Goal: Task Accomplishment & Management: Use online tool/utility

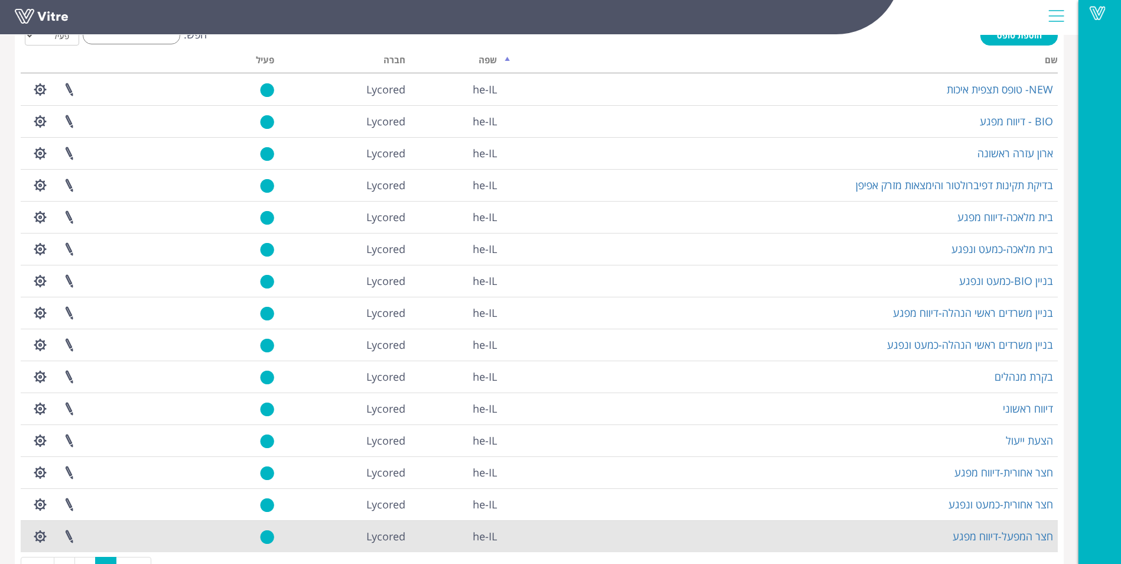
scroll to position [117, 0]
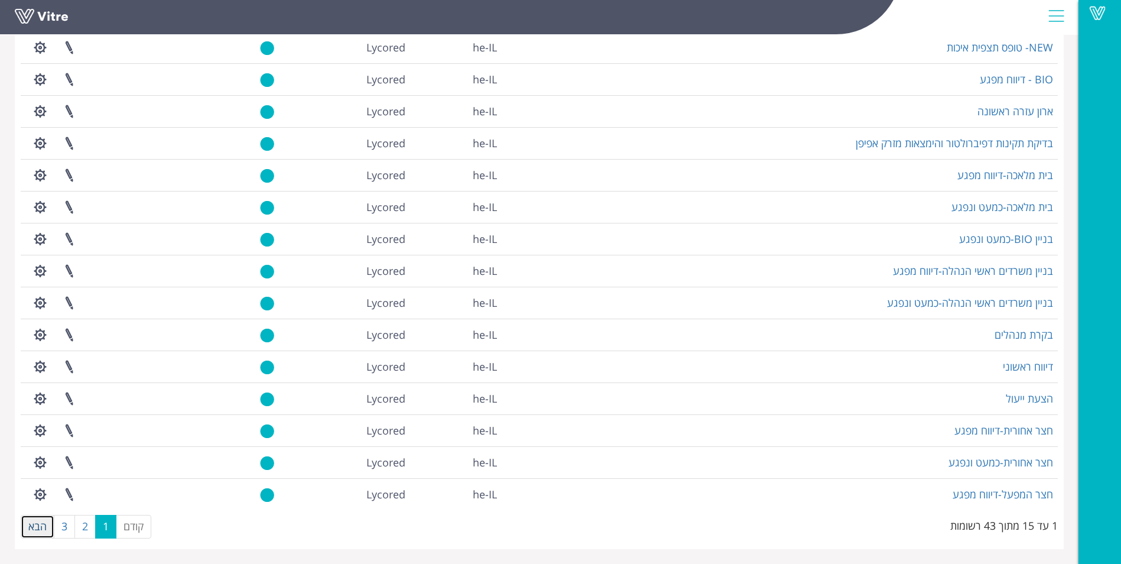
click at [48, 528] on link "הבא" at bounding box center [38, 527] width 34 height 24
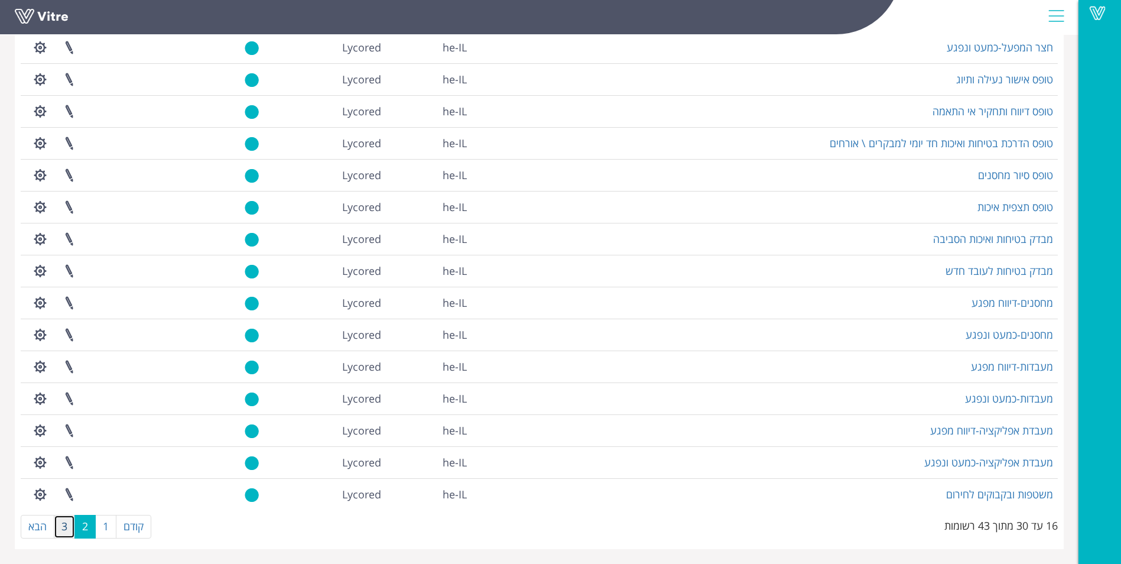
click at [63, 529] on link "3" at bounding box center [64, 527] width 21 height 24
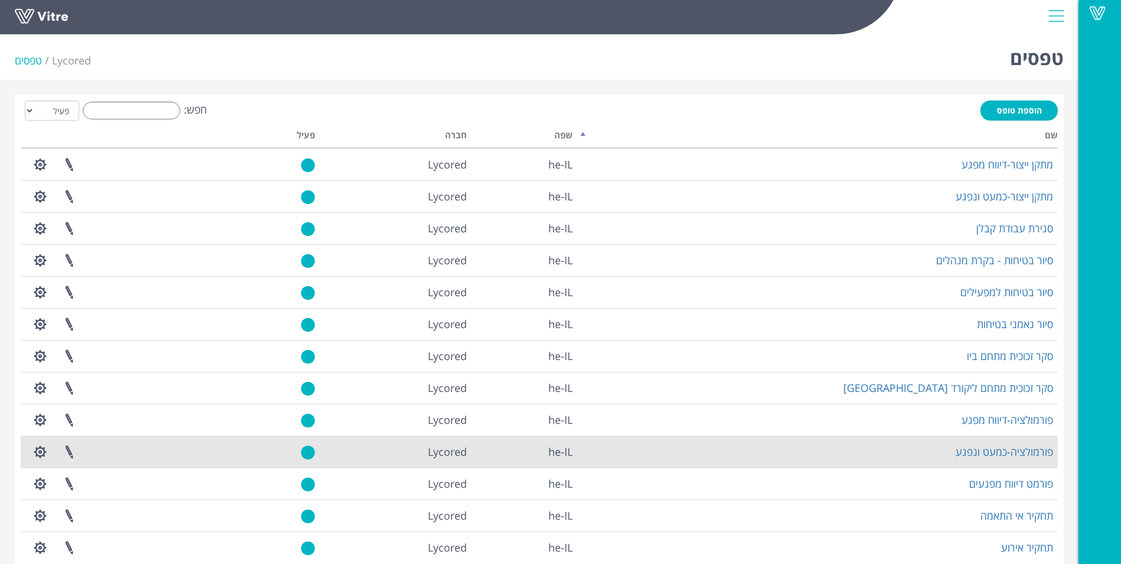
scroll to position [53, 0]
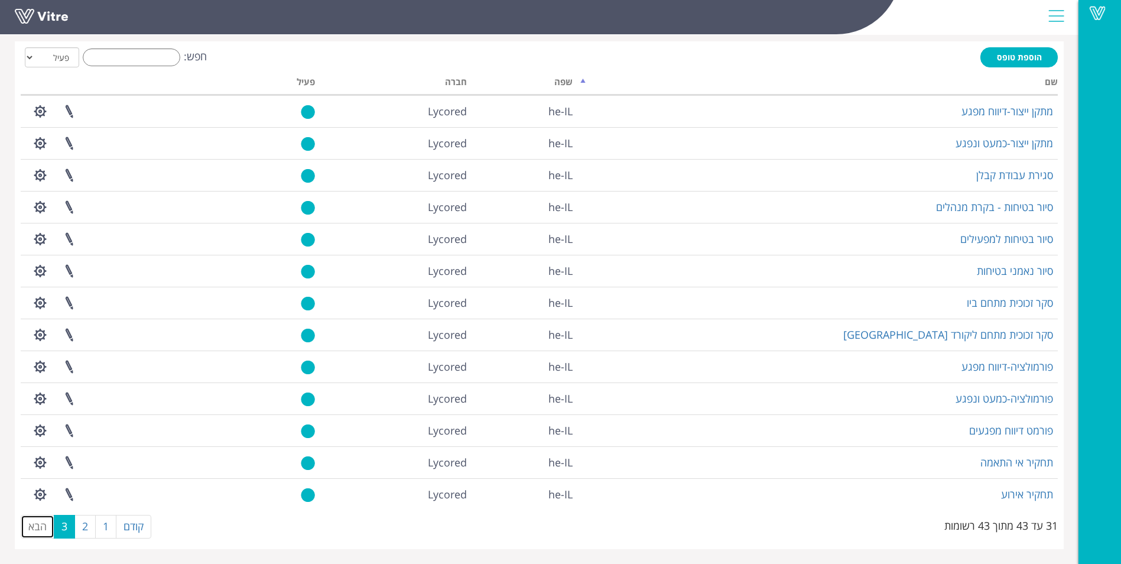
click at [41, 530] on link "הבא" at bounding box center [38, 527] width 34 height 24
click at [91, 525] on link "2" at bounding box center [84, 527] width 21 height 24
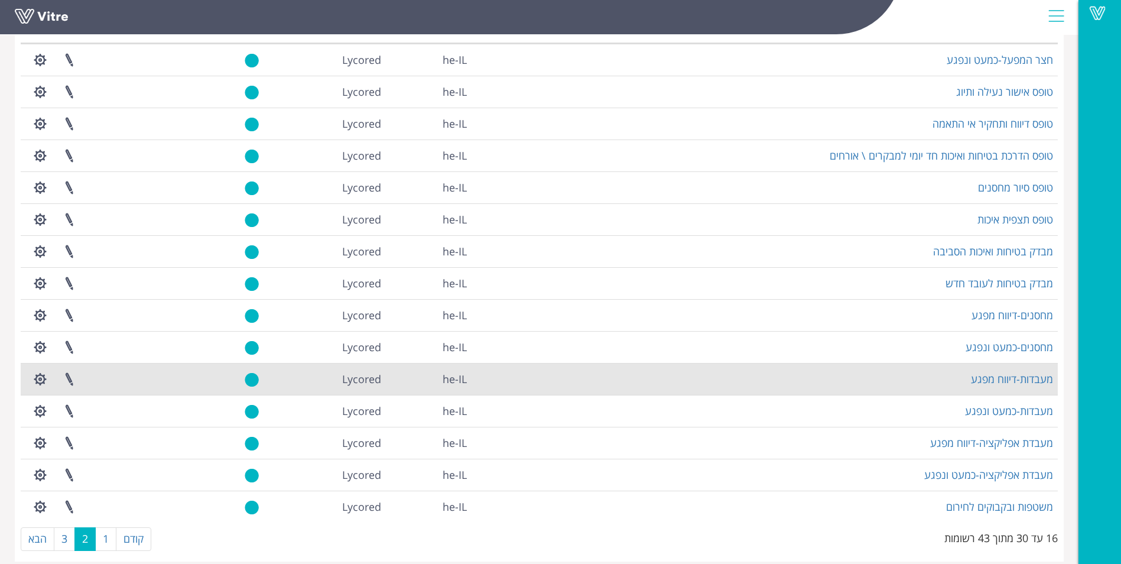
scroll to position [117, 0]
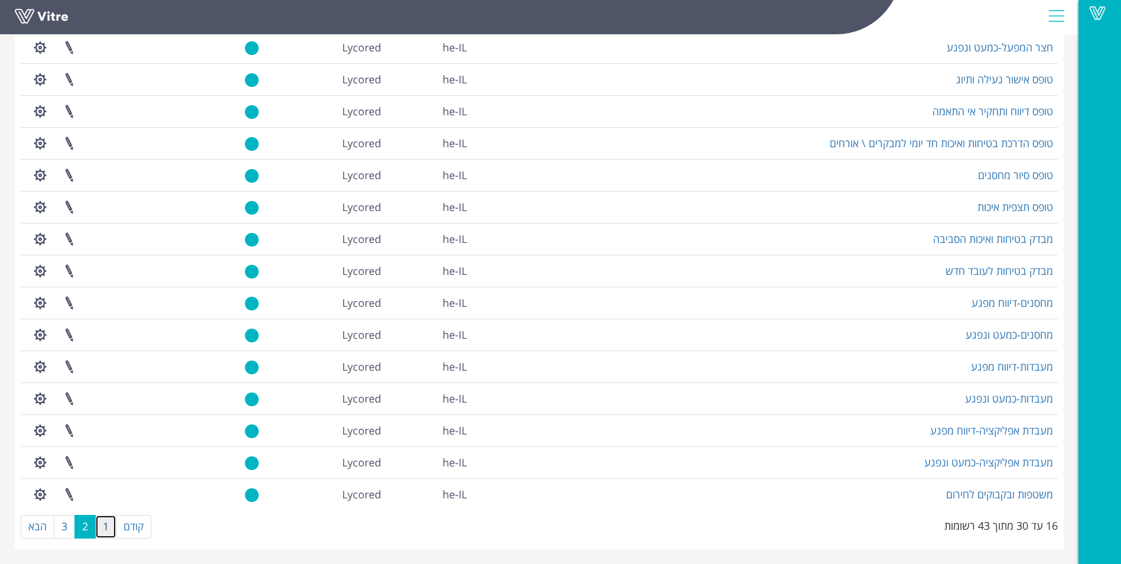
click at [105, 532] on link "1" at bounding box center [105, 527] width 21 height 24
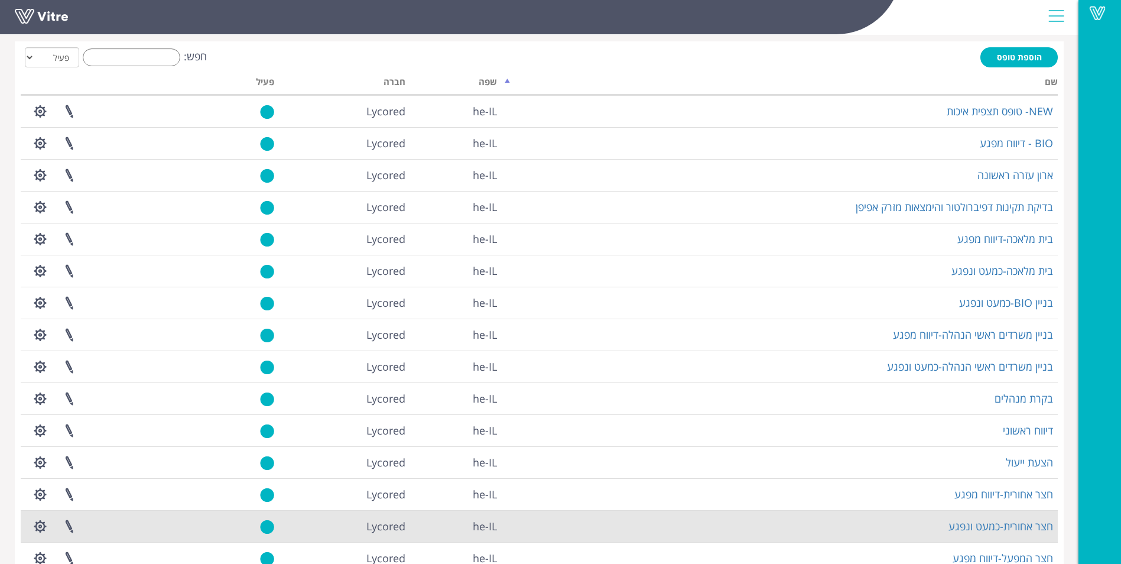
scroll to position [0, 0]
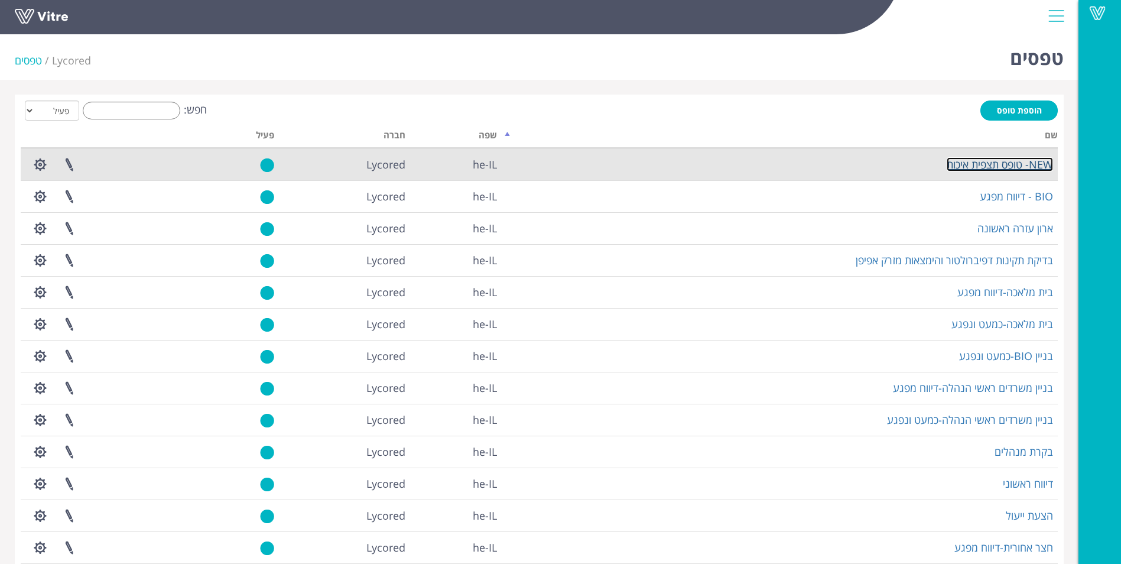
click at [976, 163] on link "NEW- טופס תצפית איכות" at bounding box center [1000, 164] width 106 height 14
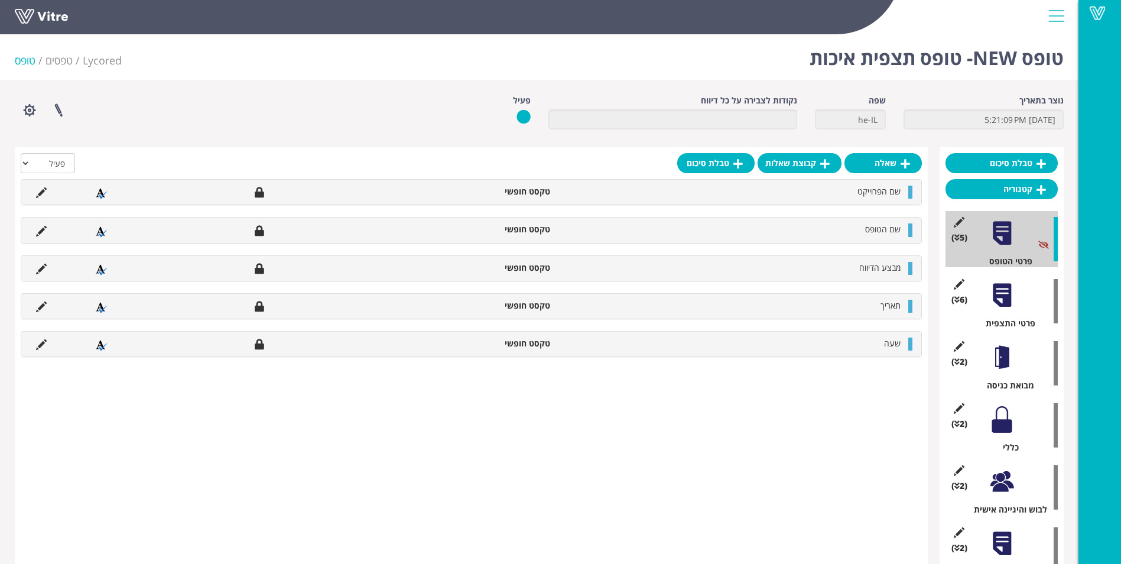
click at [776, 439] on div "שאלה קבוצת שאלות טבלת סיכום הכל פעיל לא פעיל שם הפרוייקט טקסט חופשי שם הטופס טק…" at bounding box center [471, 399] width 913 height 504
click at [866, 196] on span "שם הפרוייקט" at bounding box center [879, 191] width 43 height 11
click at [866, 235] on span "שם הטופס" at bounding box center [882, 228] width 35 height 11
click at [856, 268] on li "מבצע הדיווח" at bounding box center [731, 268] width 350 height 12
click at [853, 303] on li "תאריך" at bounding box center [731, 306] width 350 height 12
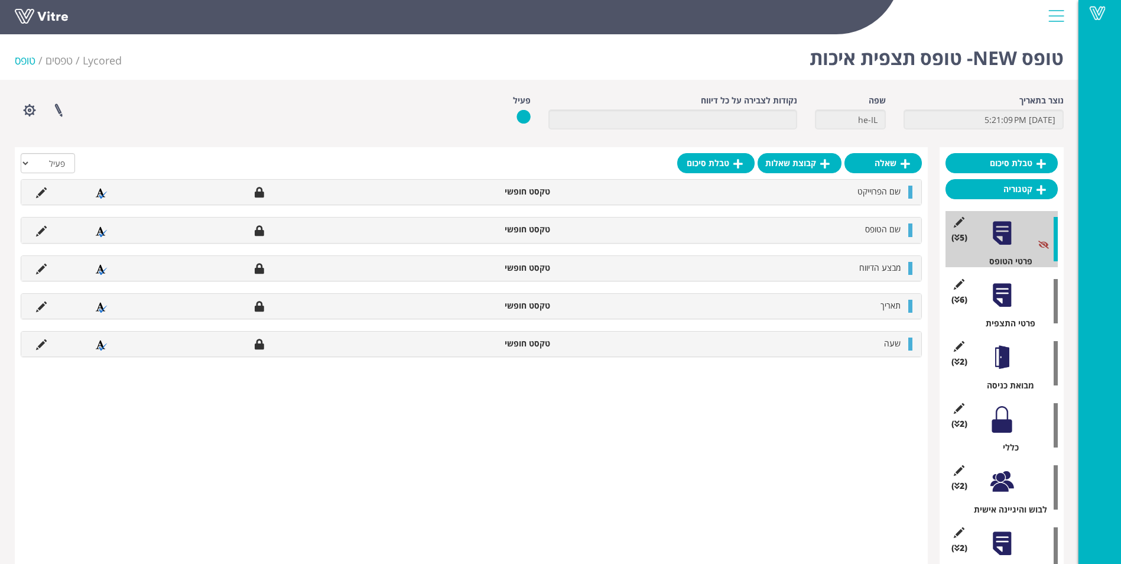
click at [846, 335] on div "שעה טקסט חופשי" at bounding box center [471, 344] width 900 height 25
click at [853, 422] on div "שאלה קבוצת שאלות טבלת סיכום הכל פעיל לא פעיל שם הפרוייקט טקסט חופשי שם הטופס טק…" at bounding box center [471, 399] width 913 height 504
click at [1015, 304] on div at bounding box center [1002, 295] width 27 height 27
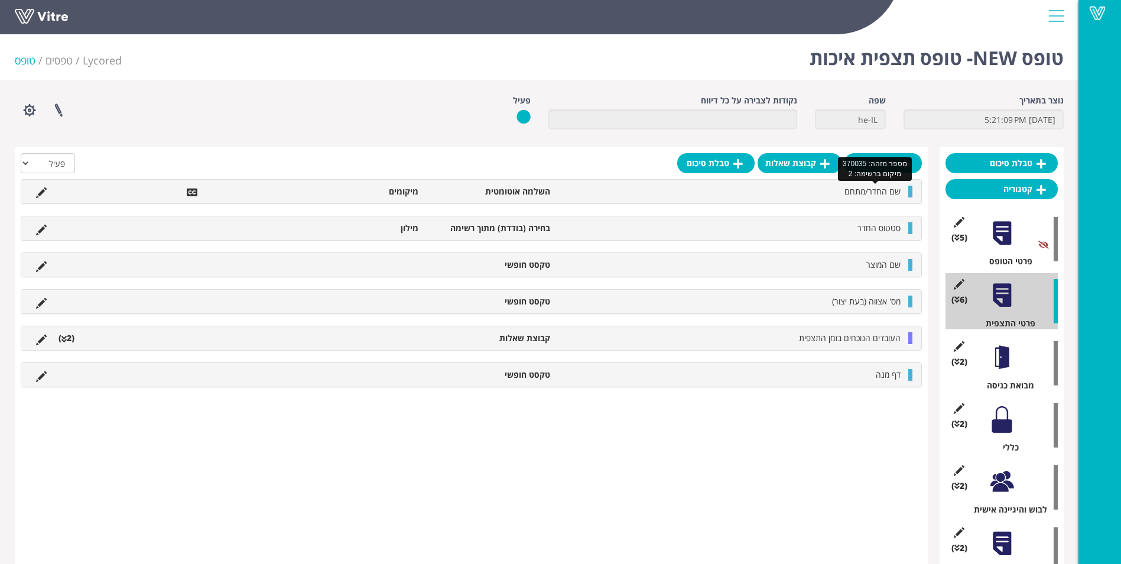
click at [848, 190] on span "שם החדר/מתחם" at bounding box center [873, 191] width 56 height 11
click at [459, 191] on li "השלמה אוטומטית" at bounding box center [489, 192] width 131 height 12
click at [387, 189] on li "מיקומים" at bounding box center [358, 192] width 131 height 12
click at [397, 264] on ul "שם המוצר טקסט חופשי" at bounding box center [468, 265] width 877 height 12
click at [782, 455] on div "שאלה קבוצת שאלות טבלת סיכום הכל פעיל לא פעיל שם החדר/מתחם השלמה אוטומטית מיקומי…" at bounding box center [471, 399] width 913 height 504
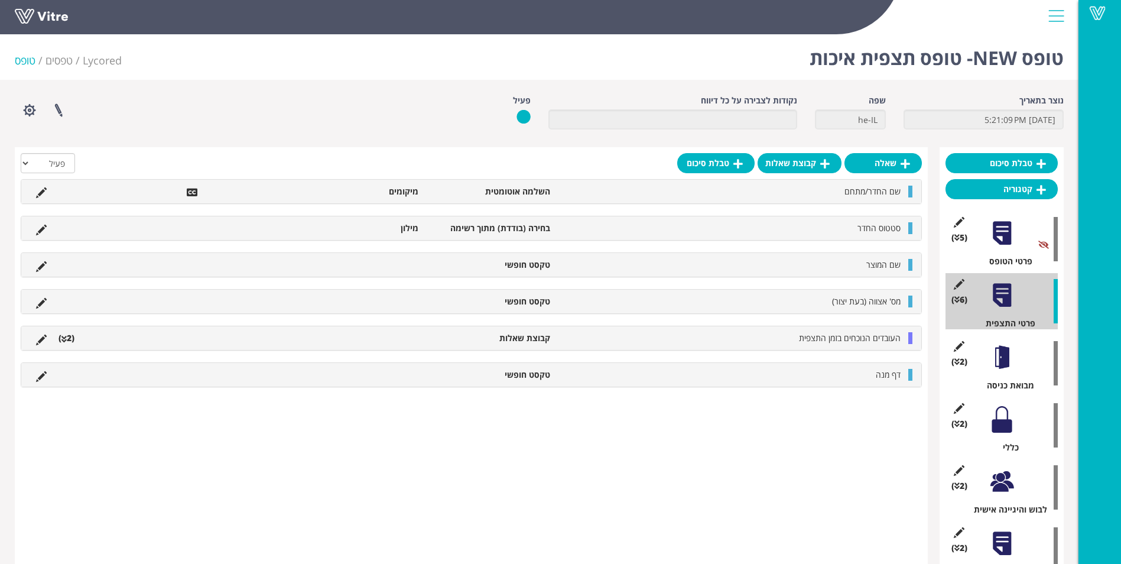
click at [1012, 352] on div at bounding box center [1002, 357] width 27 height 27
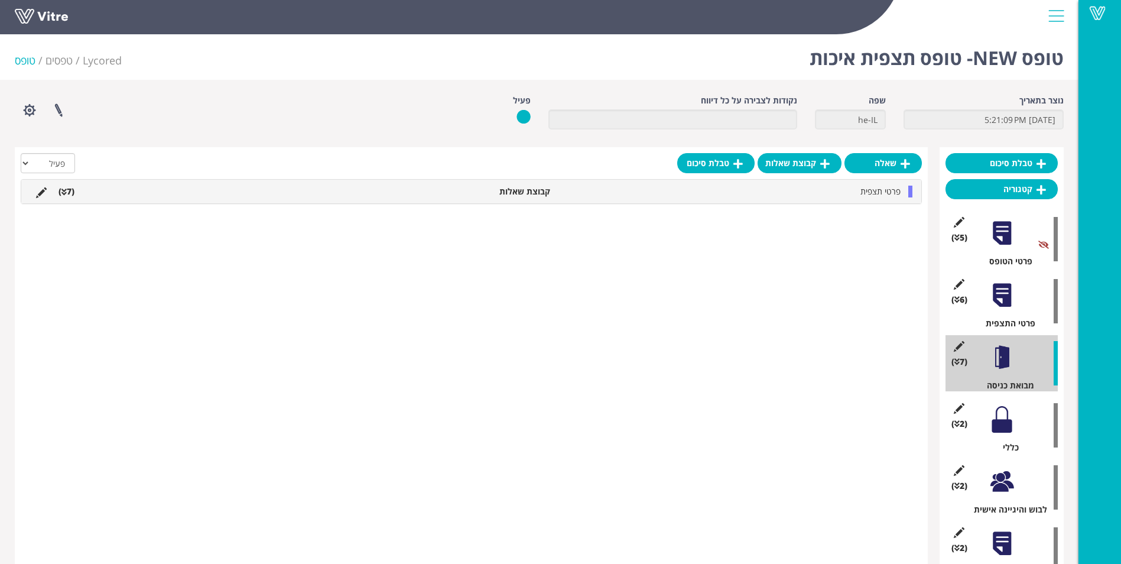
click at [999, 301] on div at bounding box center [1002, 295] width 27 height 27
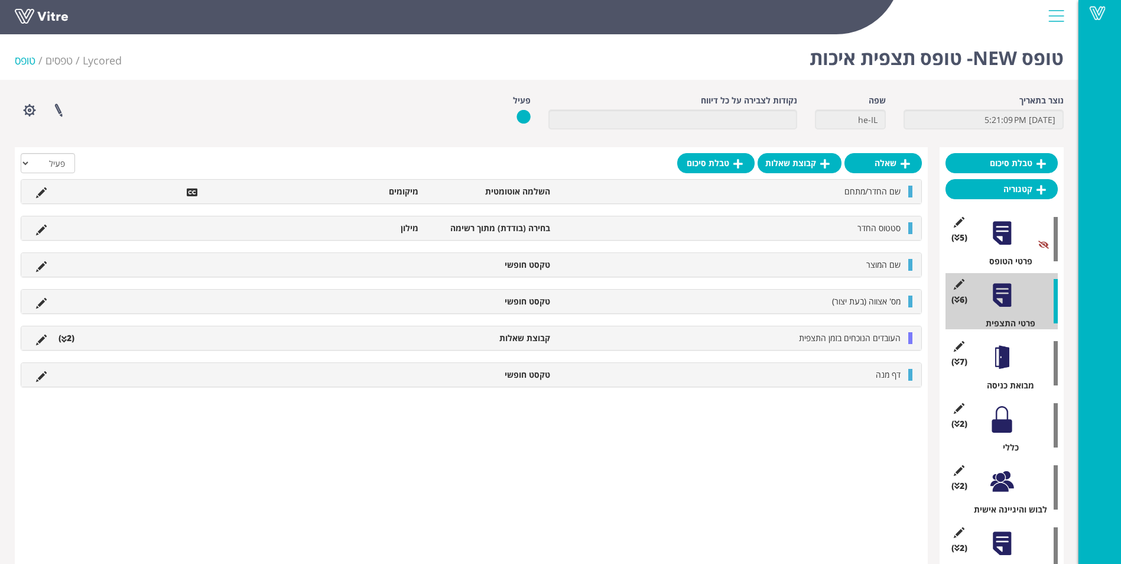
click at [1008, 363] on div at bounding box center [1002, 357] width 27 height 27
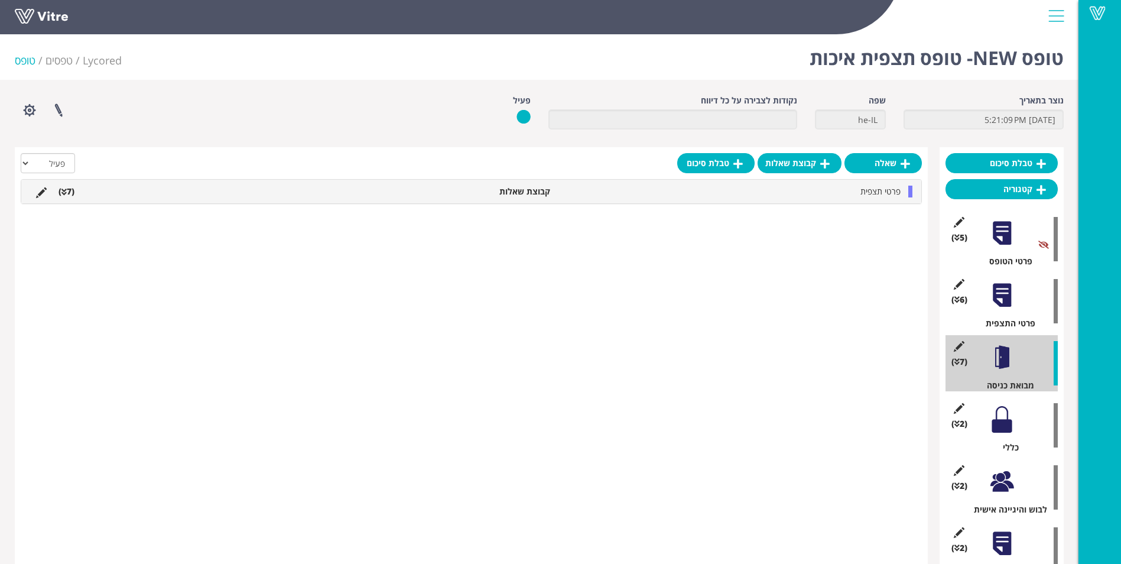
click at [1004, 428] on div at bounding box center [1002, 419] width 27 height 27
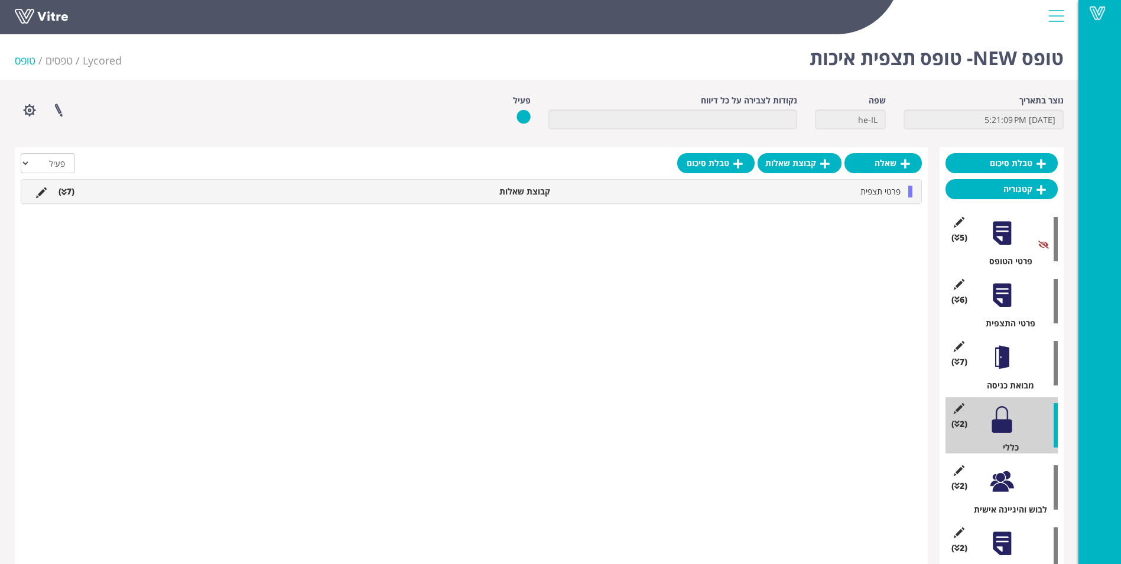
click at [998, 371] on div at bounding box center [1002, 357] width 27 height 27
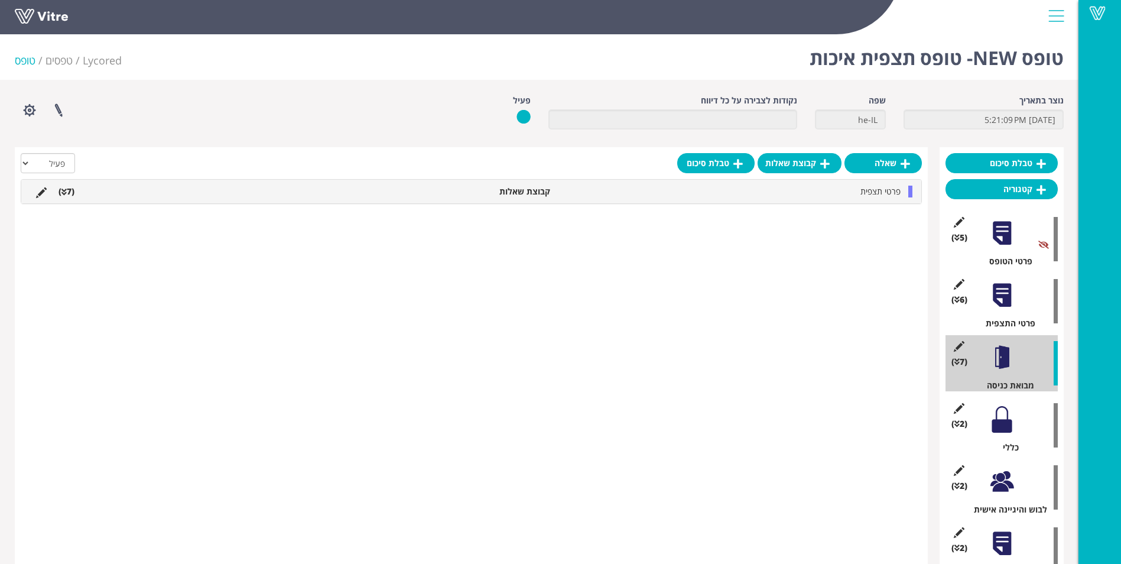
click at [1001, 430] on div at bounding box center [1002, 419] width 27 height 27
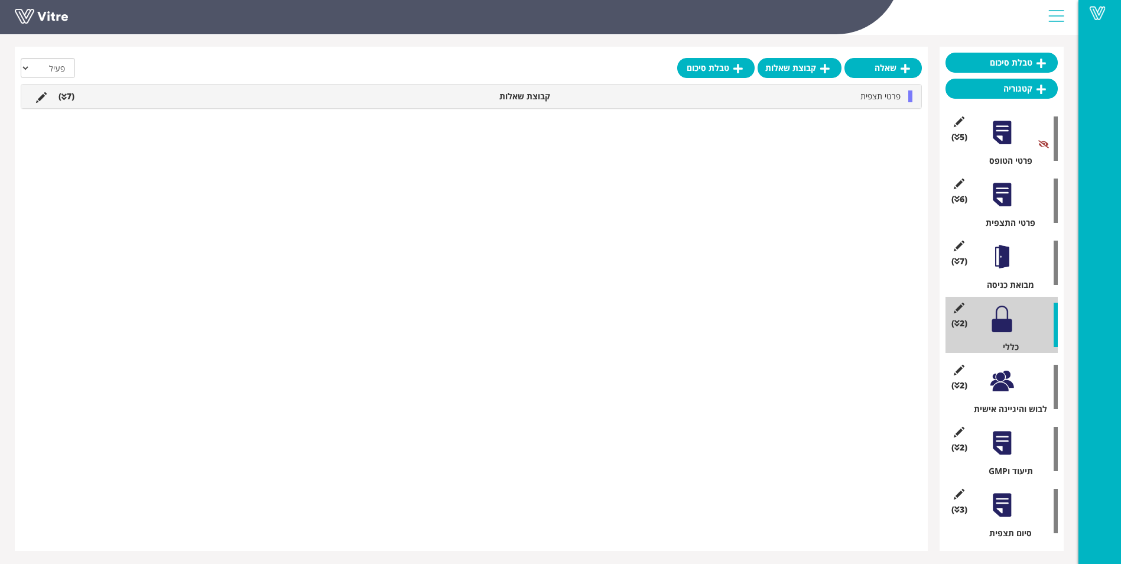
scroll to position [102, 0]
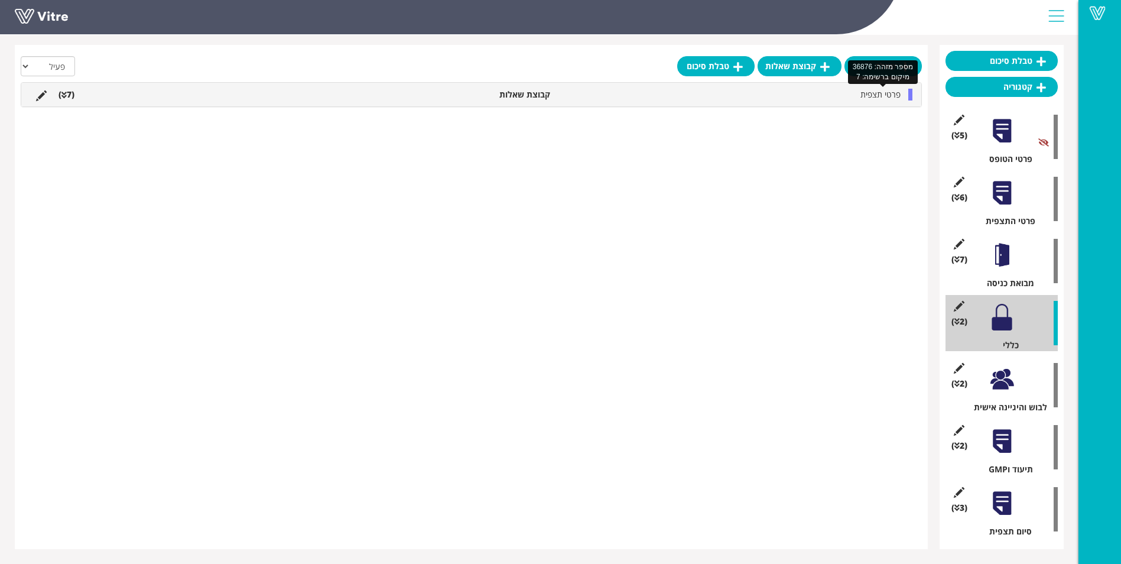
click at [880, 95] on span "פרטי תצפית" at bounding box center [881, 94] width 40 height 11
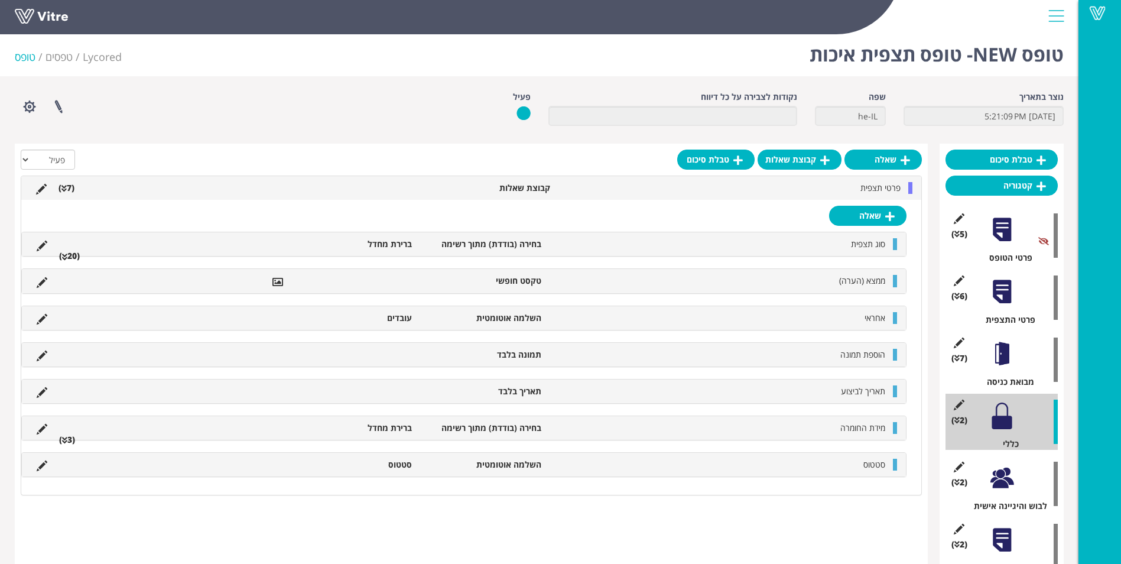
scroll to position [0, 0]
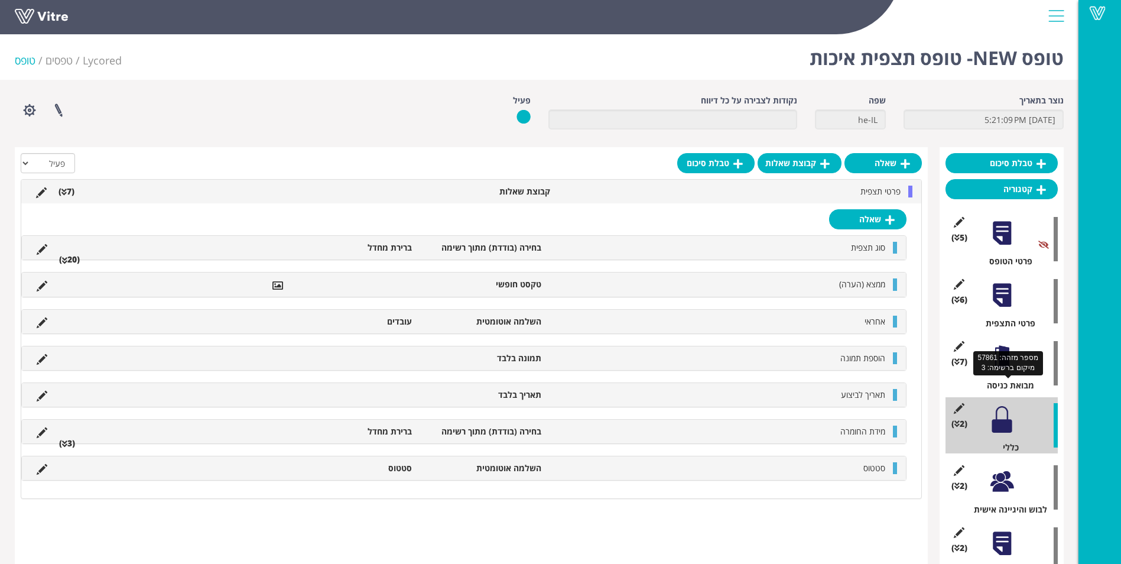
click at [997, 380] on div "מבואת כניסה" at bounding box center [1006, 385] width 103 height 12
click at [989, 398] on div "(2 ) כללי" at bounding box center [1002, 425] width 112 height 56
click at [996, 372] on div "(7 ) מבואת כניסה" at bounding box center [1002, 363] width 112 height 56
click at [989, 375] on div "(7 ) מבואת כניסה" at bounding box center [1002, 363] width 112 height 56
click at [996, 357] on div at bounding box center [1002, 357] width 27 height 27
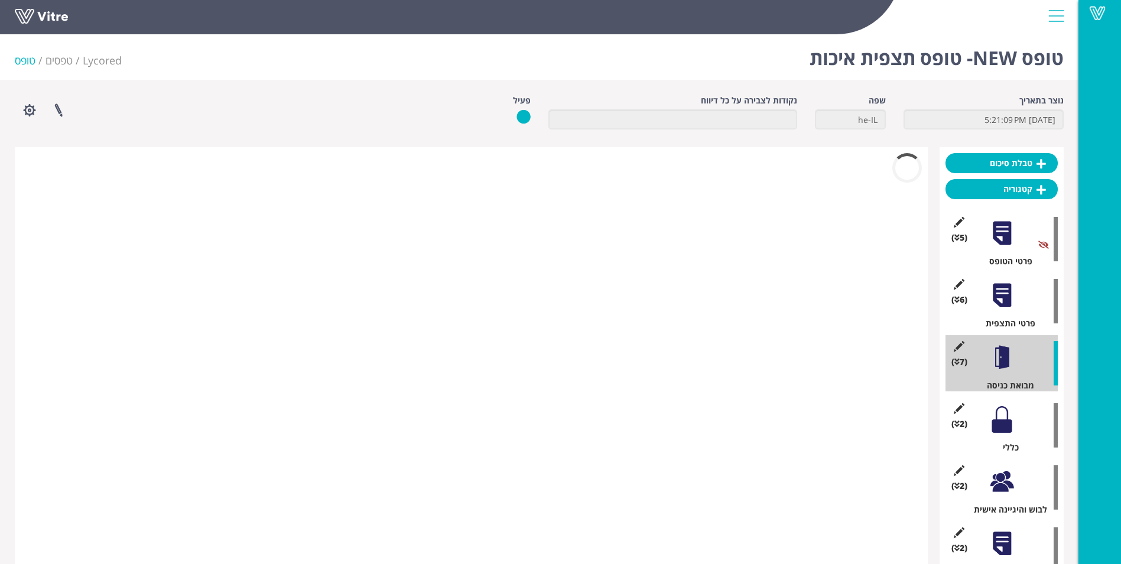
click at [1008, 356] on div at bounding box center [1002, 357] width 27 height 27
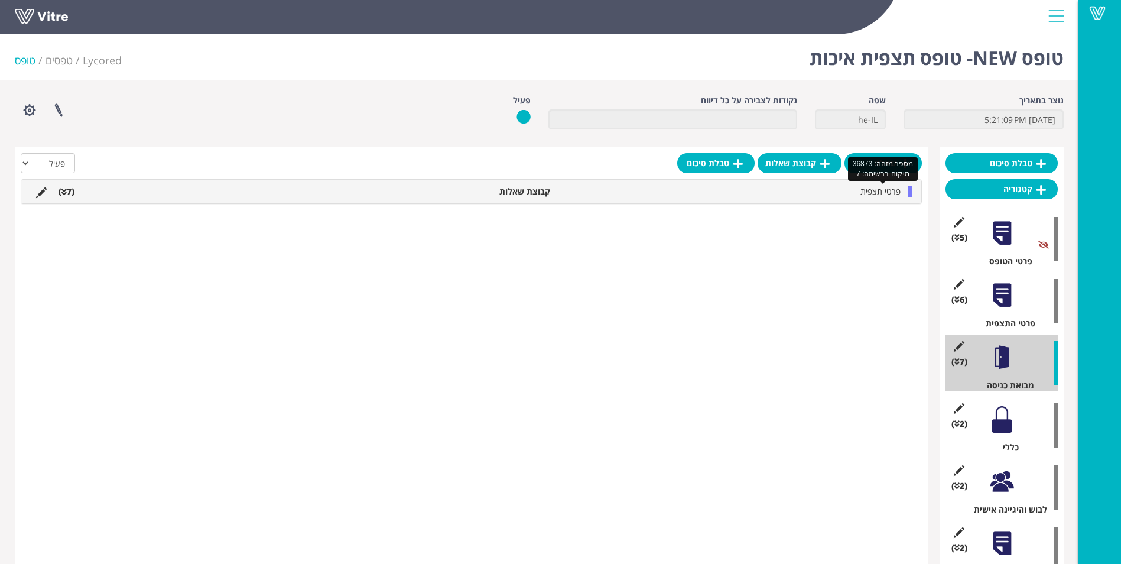
click at [868, 191] on span "פרטי תצפית" at bounding box center [881, 191] width 40 height 11
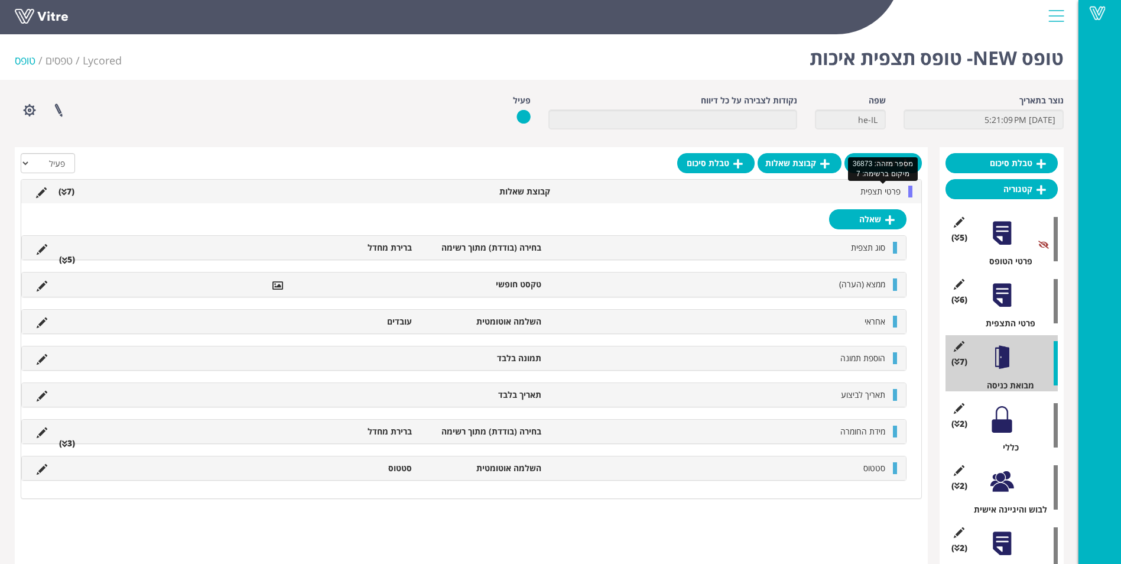
click at [887, 191] on span "פרטי תצפית" at bounding box center [881, 191] width 40 height 11
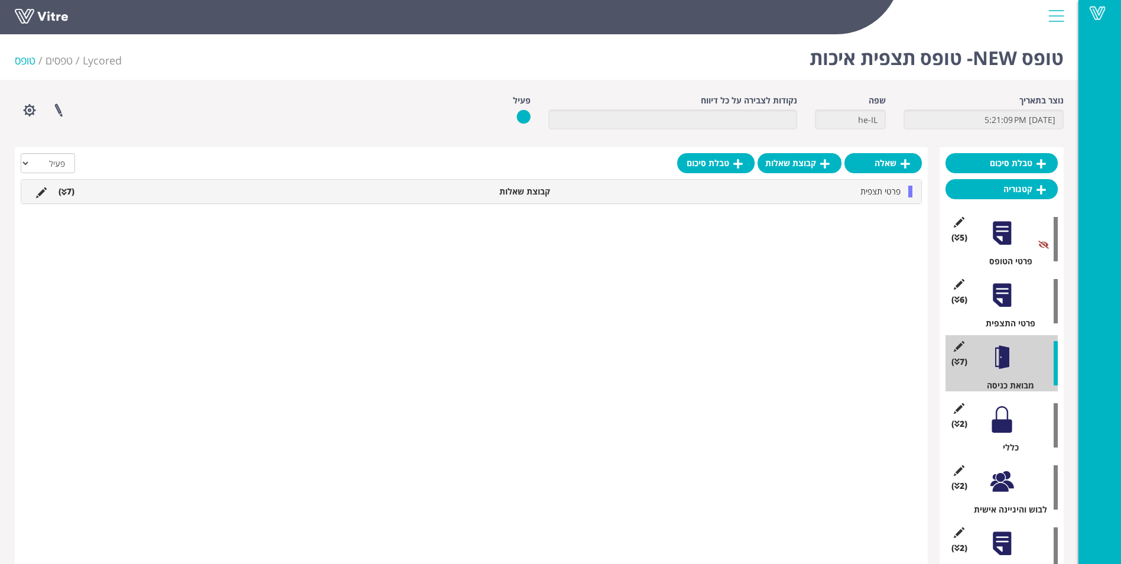
click at [516, 194] on li "קבוצת שאלות" at bounding box center [489, 192] width 131 height 12
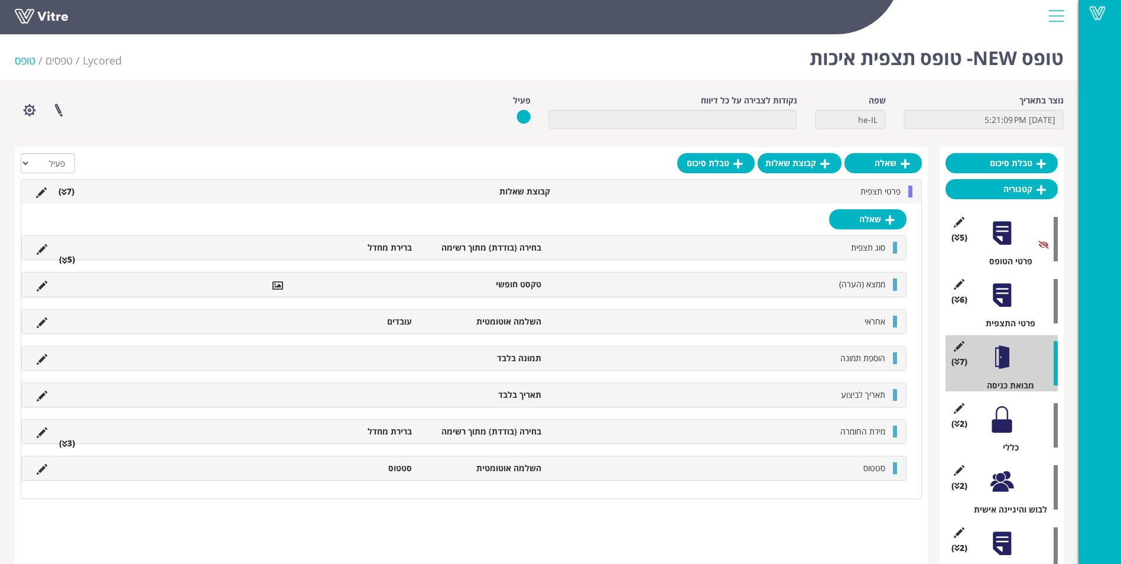
click at [69, 262] on li "(5 )" at bounding box center [67, 260] width 28 height 12
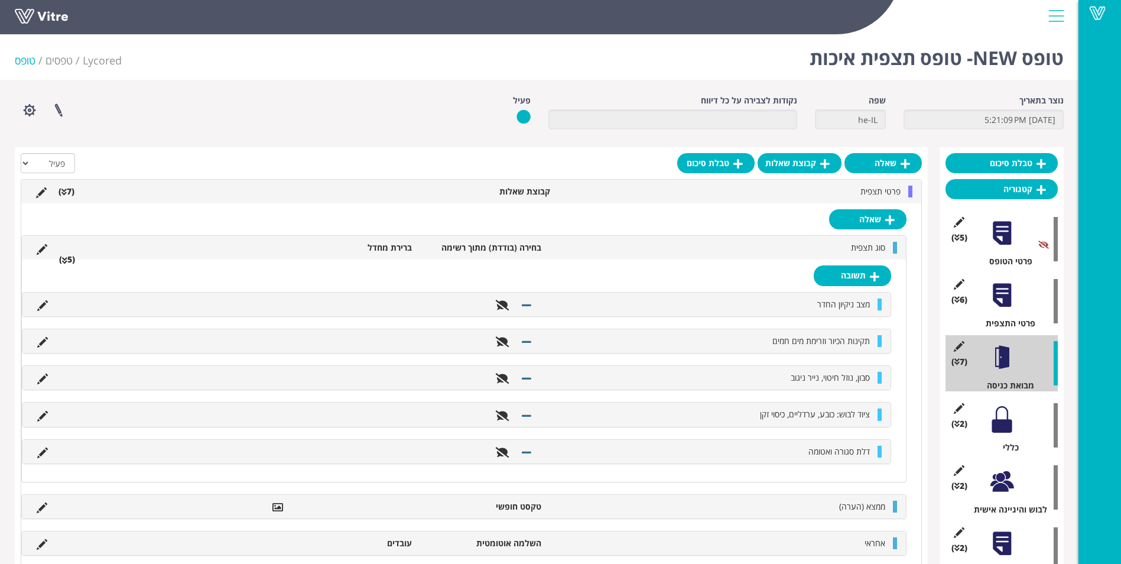
click at [69, 262] on li "(5 )" at bounding box center [67, 260] width 28 height 12
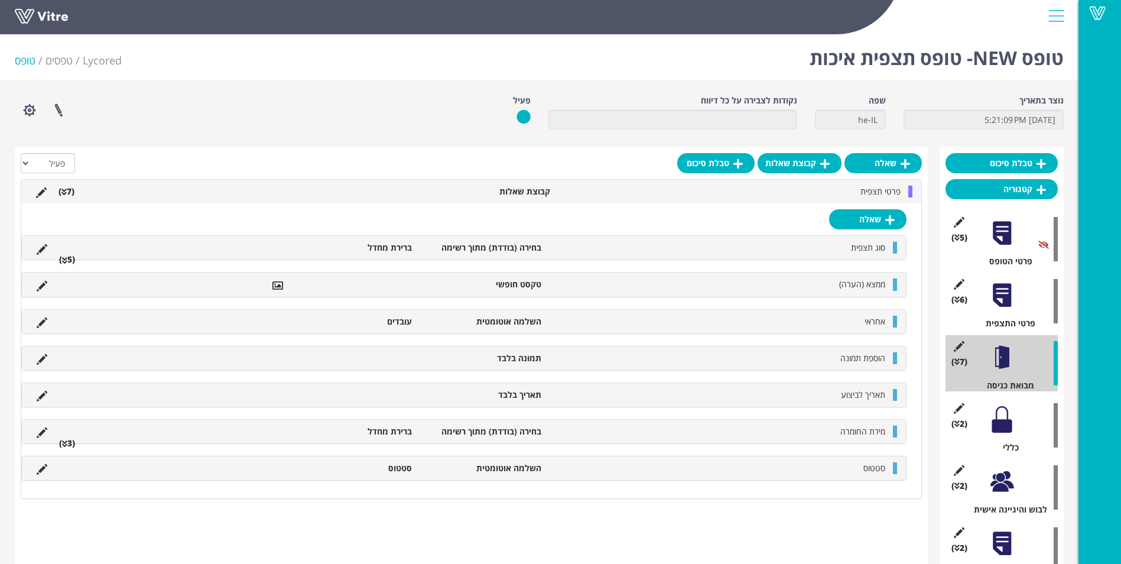
click at [69, 194] on li "(7 )" at bounding box center [67, 192] width 28 height 12
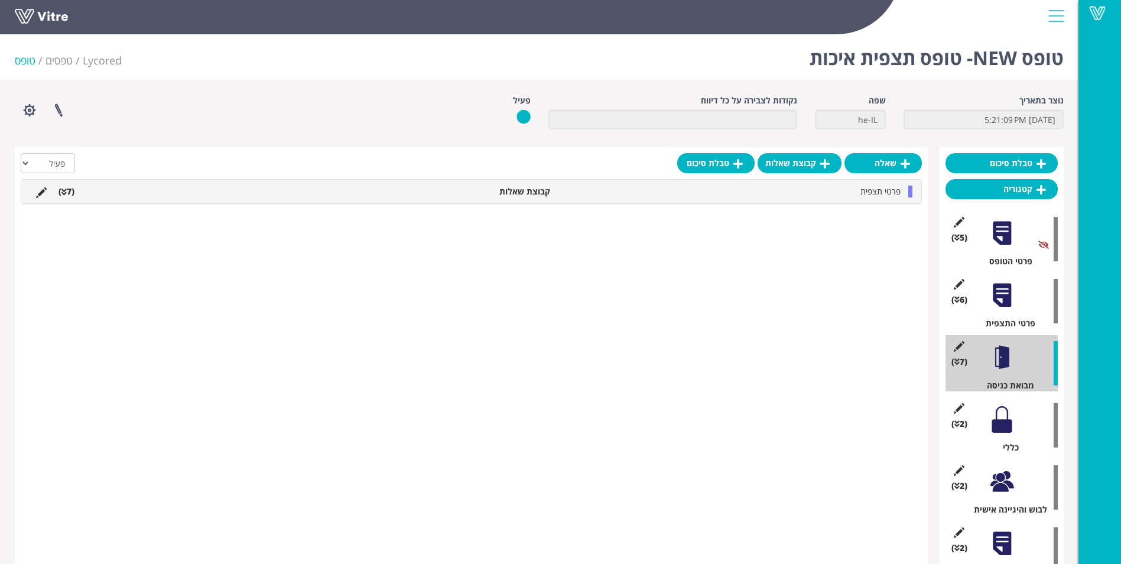
click at [69, 194] on li "(7 )" at bounding box center [67, 192] width 28 height 12
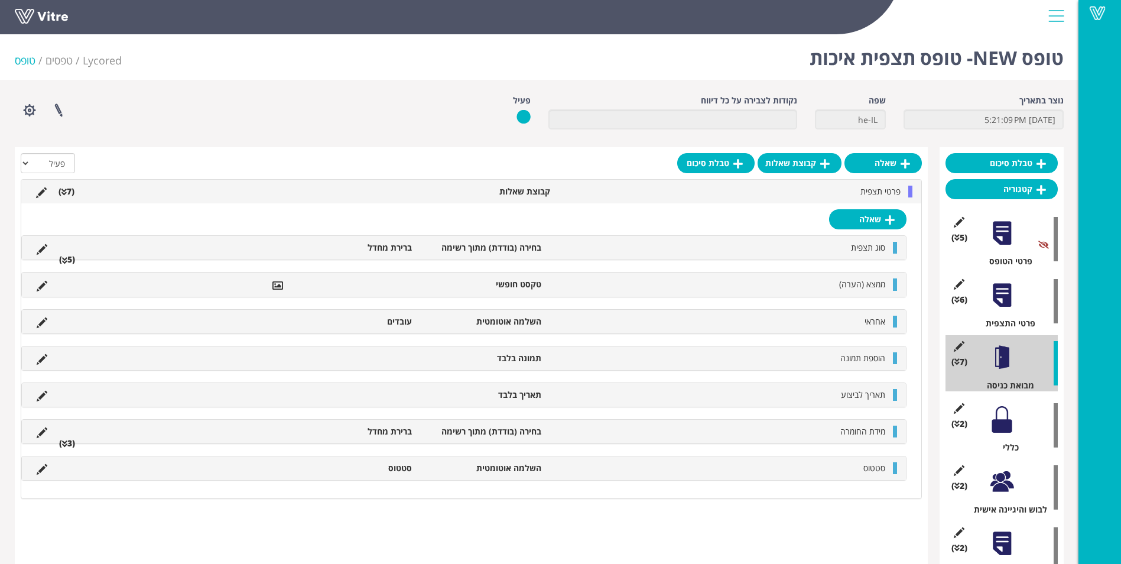
click at [69, 260] on li "(5 )" at bounding box center [67, 260] width 28 height 12
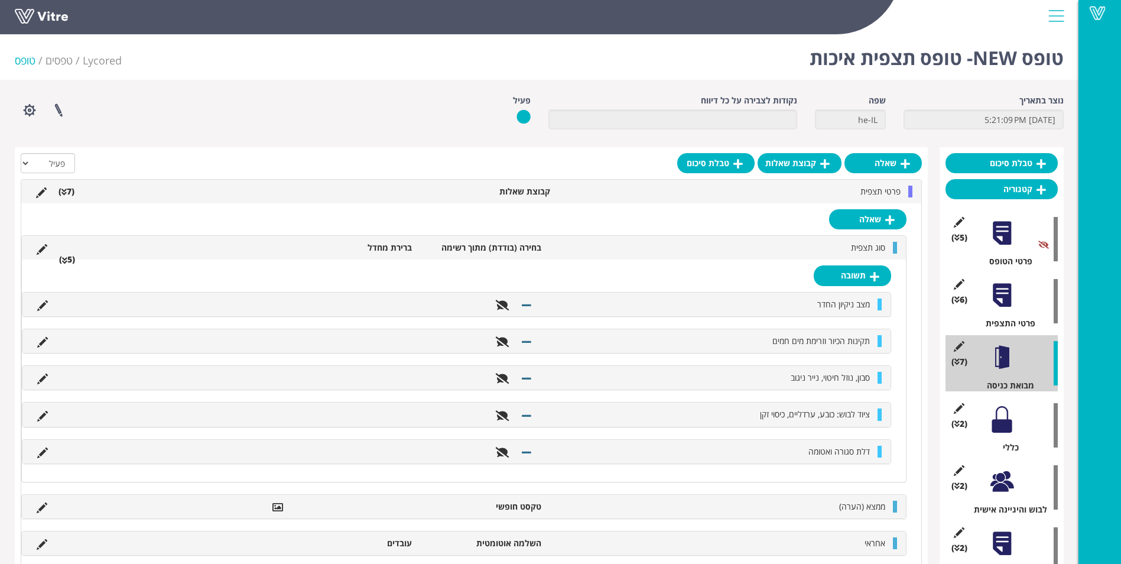
click at [69, 260] on li "(5 )" at bounding box center [67, 260] width 28 height 12
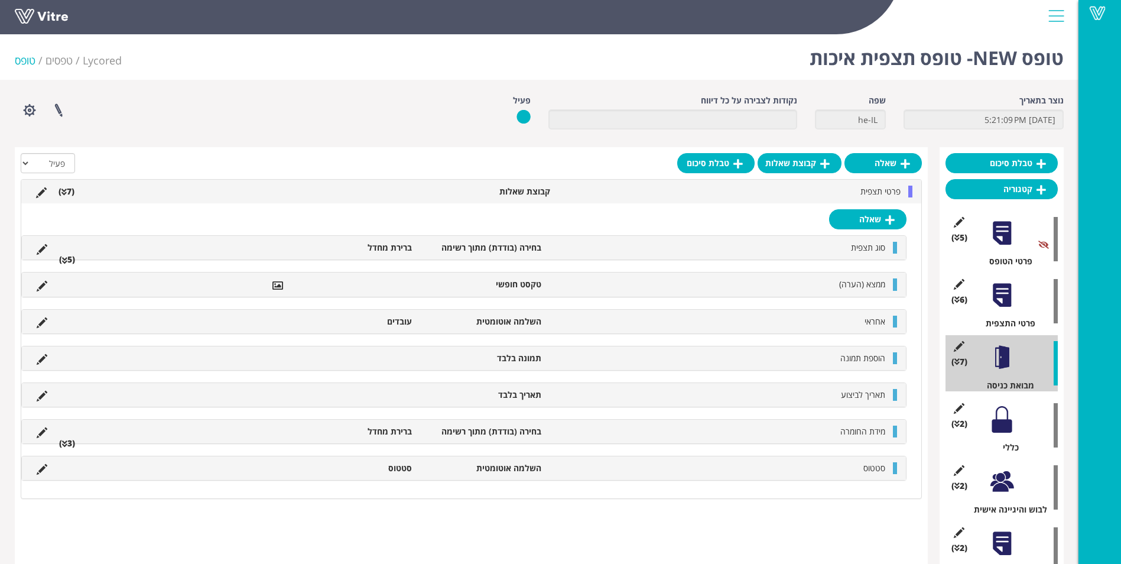
click at [66, 291] on div "ממצא (הערה) טקסט חופשי" at bounding box center [464, 284] width 884 height 24
click at [74, 314] on div "אחראי השלמה אוטומטית עובדים" at bounding box center [464, 322] width 884 height 24
click at [65, 442] on icon at bounding box center [64, 444] width 5 height 8
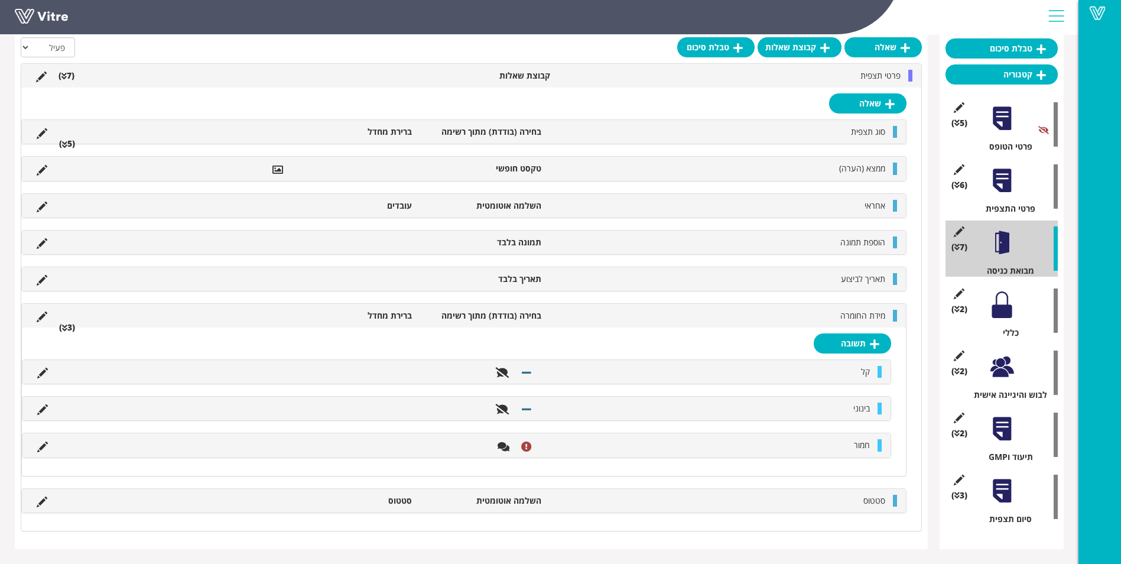
scroll to position [116, 0]
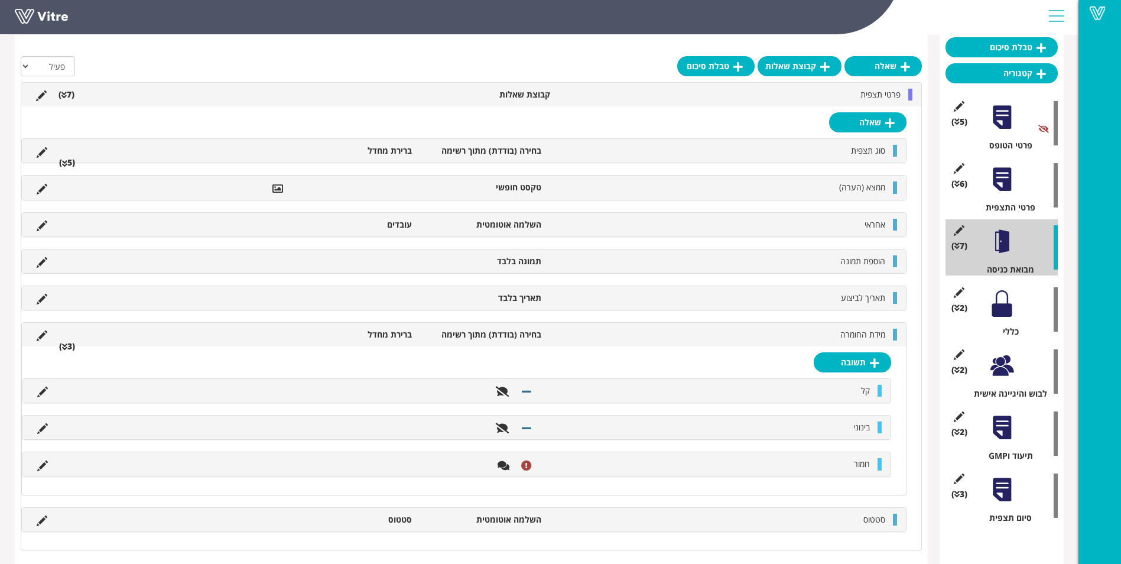
click at [68, 345] on li "(3 )" at bounding box center [67, 346] width 28 height 12
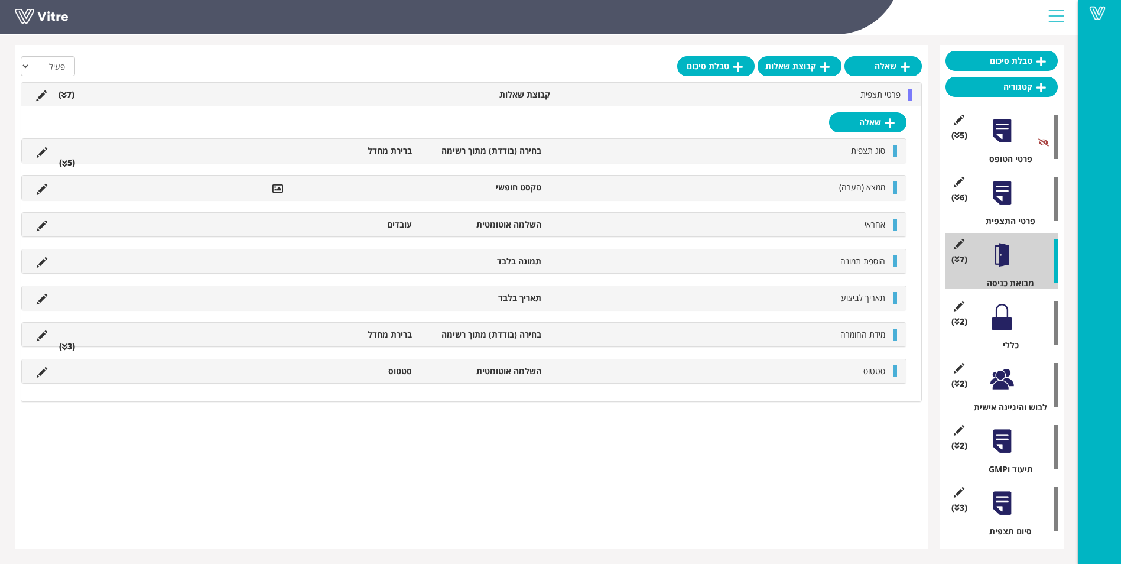
click at [1018, 319] on div "(2 ) כללי" at bounding box center [1002, 323] width 112 height 56
click at [1007, 319] on div at bounding box center [1002, 317] width 27 height 27
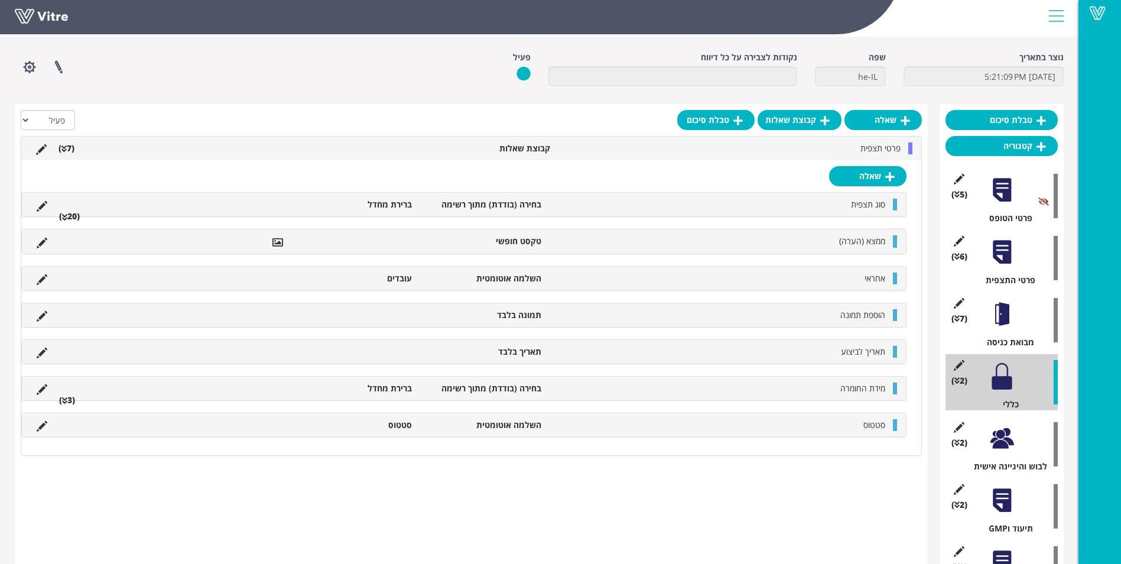
scroll to position [0, 0]
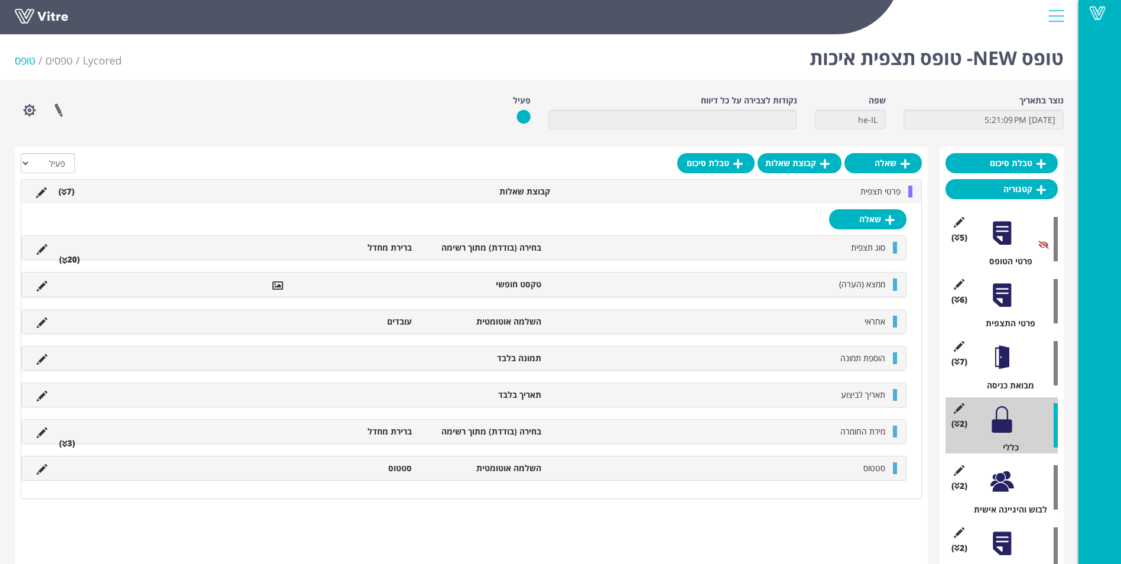
click at [72, 262] on li "(20 )" at bounding box center [69, 260] width 33 height 12
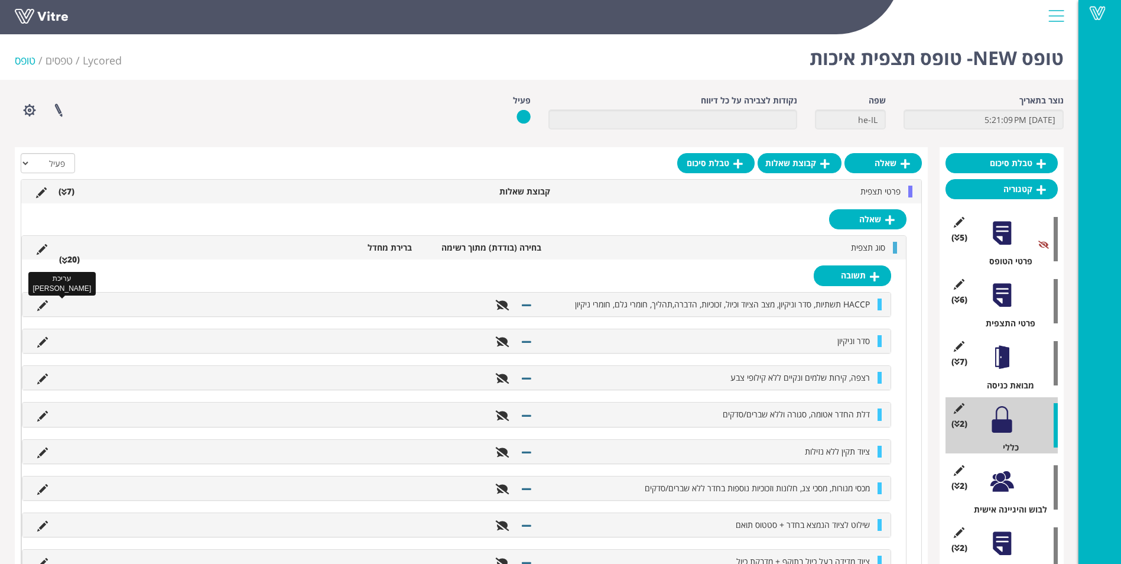
click at [41, 302] on icon at bounding box center [42, 305] width 11 height 11
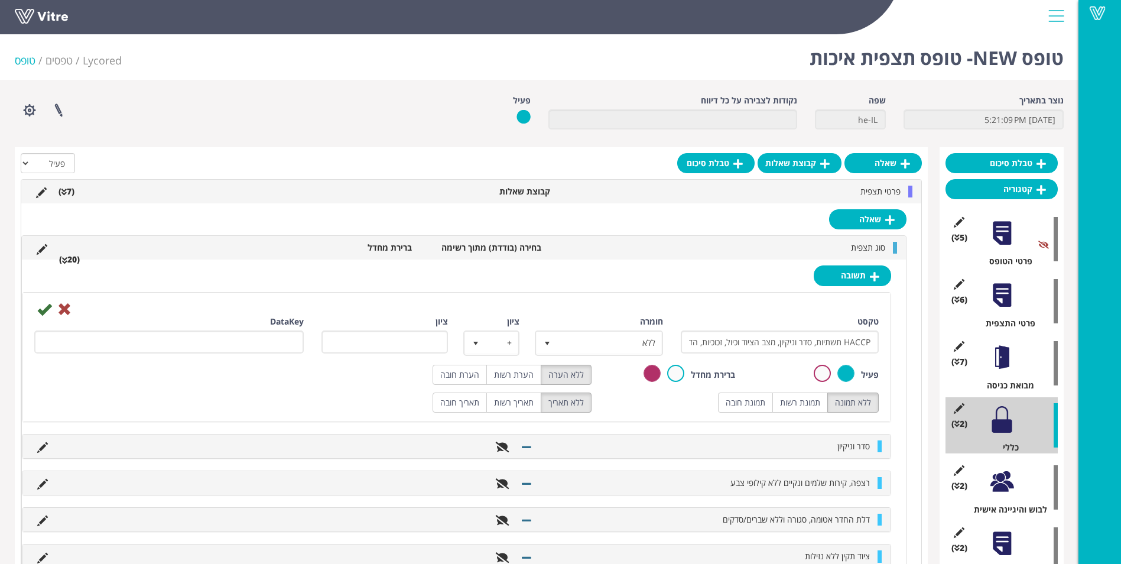
click at [820, 376] on label at bounding box center [822, 373] width 17 height 17
click at [0, 0] on input "radio" at bounding box center [0, 0] width 0 height 0
click at [39, 314] on icon at bounding box center [44, 309] width 14 height 14
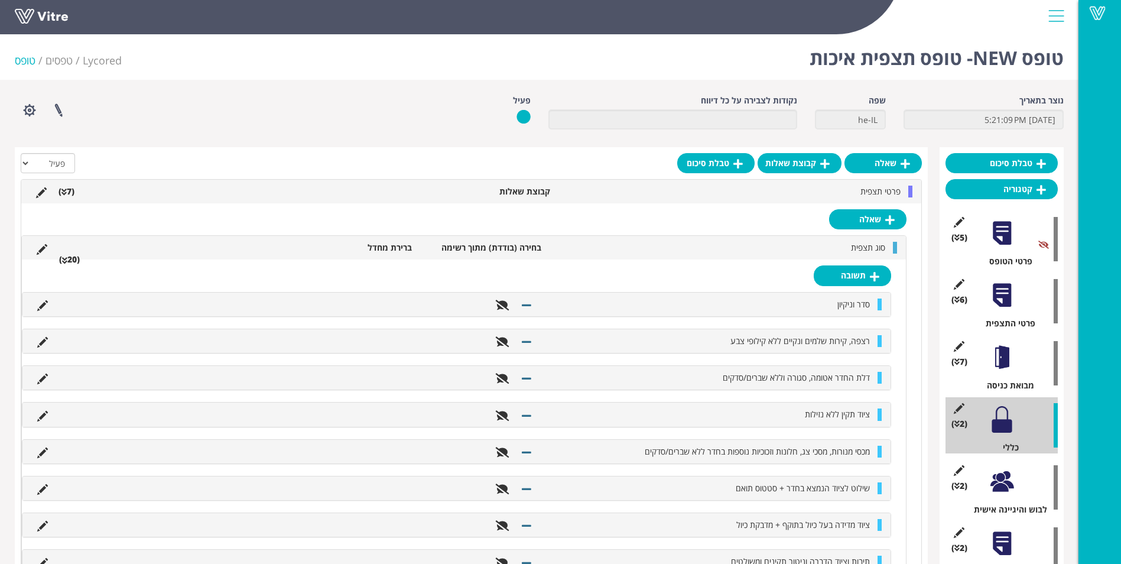
click at [70, 262] on li "(20 )" at bounding box center [69, 260] width 33 height 12
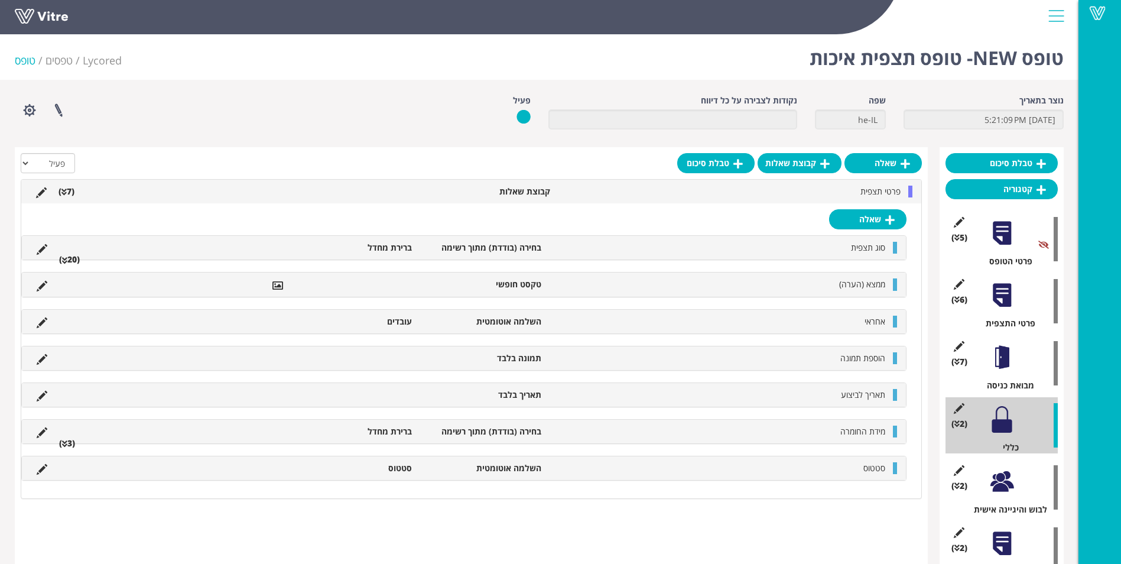
click at [64, 259] on icon at bounding box center [64, 261] width 5 height 8
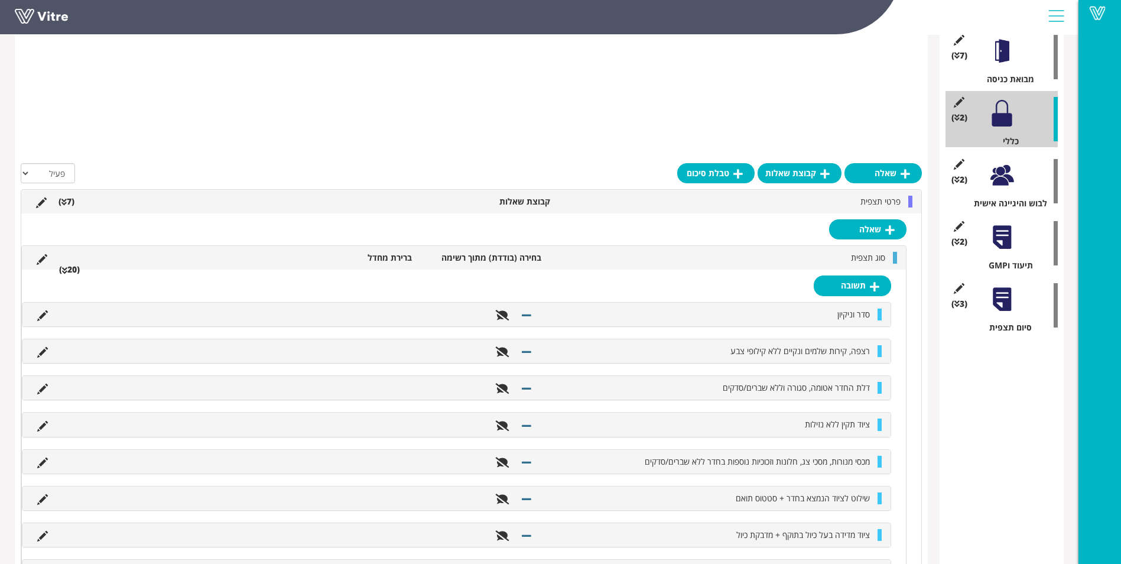
scroll to position [414, 0]
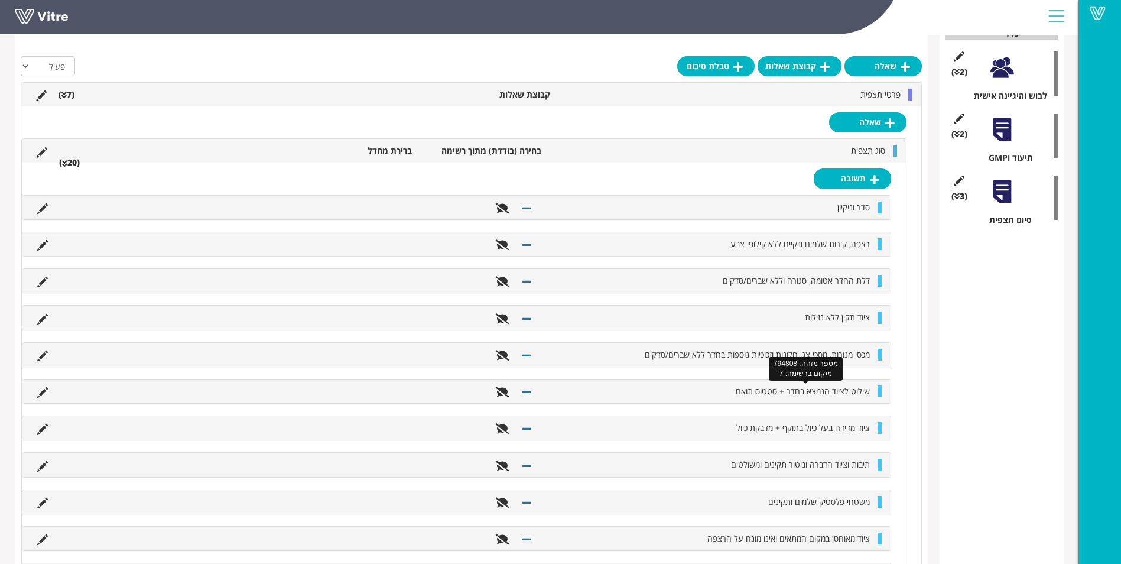
click at [816, 395] on span "שילוט לציוד הנמצא בחדר + סטטוס תואם" at bounding box center [803, 390] width 134 height 11
click at [823, 392] on span "שילוט לציוד הנמצא בחדר + סטטוס תואם" at bounding box center [803, 390] width 134 height 11
drag, startPoint x: 823, startPoint y: 392, endPoint x: 806, endPoint y: 393, distance: 17.2
click at [806, 393] on span "שילוט לציוד הנמצא בחדר + סטטוס תואם" at bounding box center [803, 390] width 134 height 11
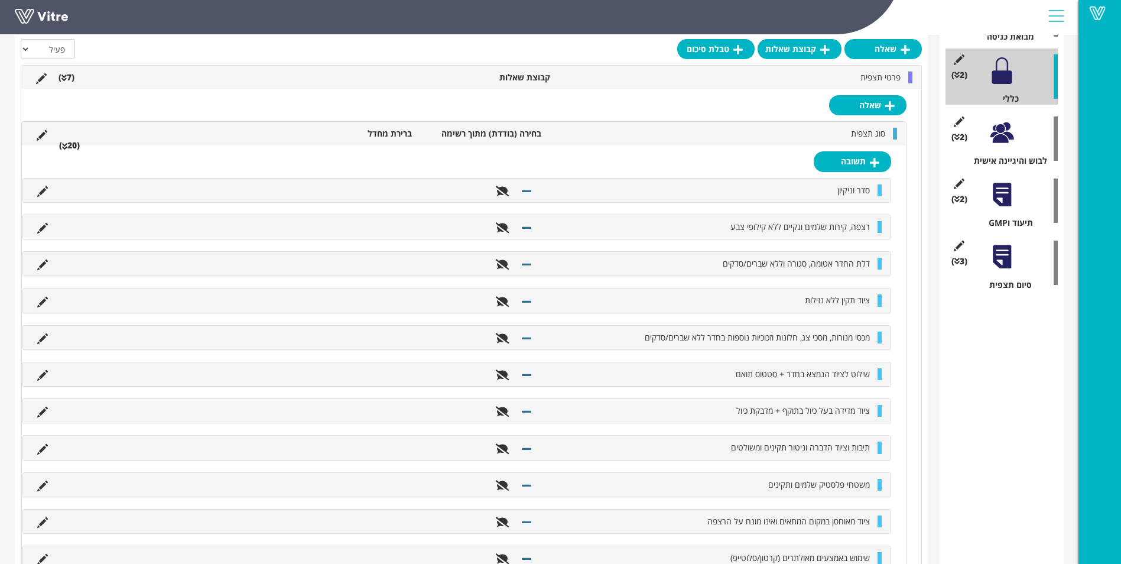
scroll to position [296, 0]
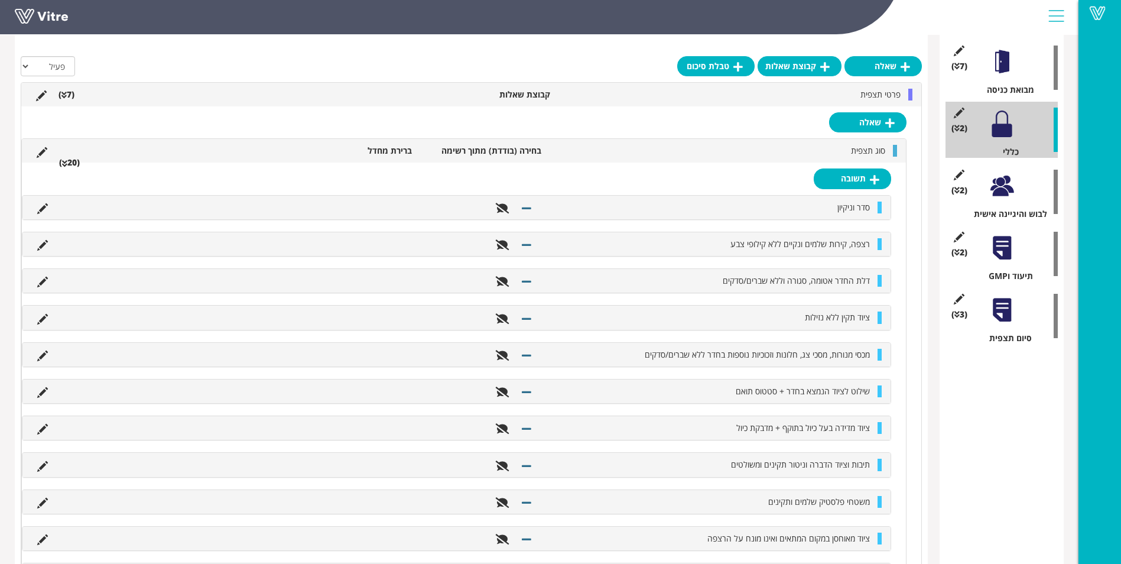
click at [848, 204] on span "סדר וניקיון" at bounding box center [853, 207] width 33 height 11
click at [741, 210] on li "סדר וניקיון" at bounding box center [707, 208] width 338 height 12
click at [45, 209] on icon at bounding box center [42, 208] width 11 height 11
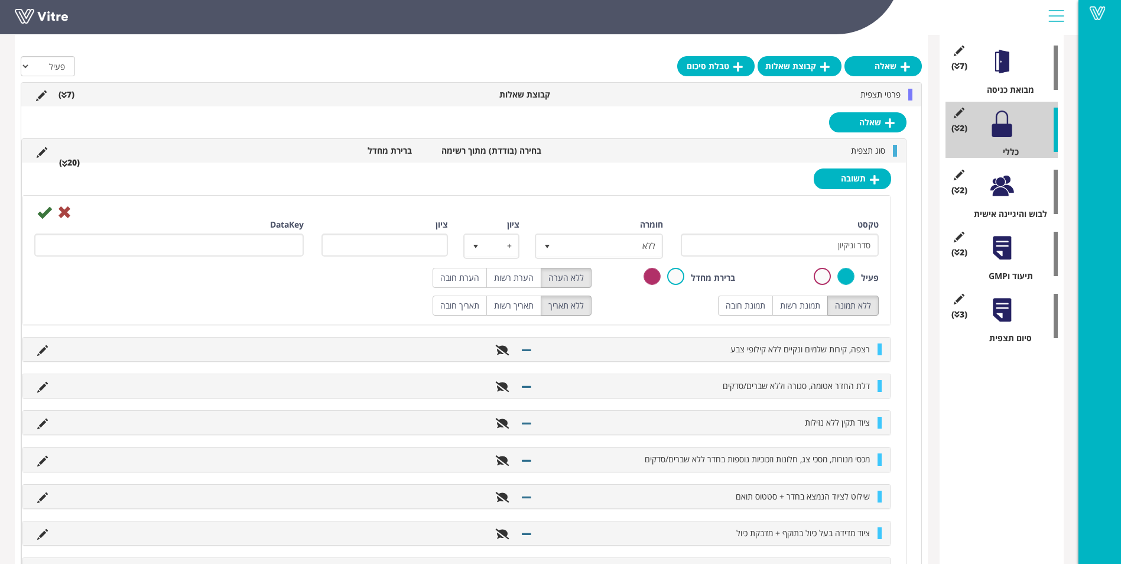
click at [122, 156] on li at bounding box center [120, 151] width 22 height 12
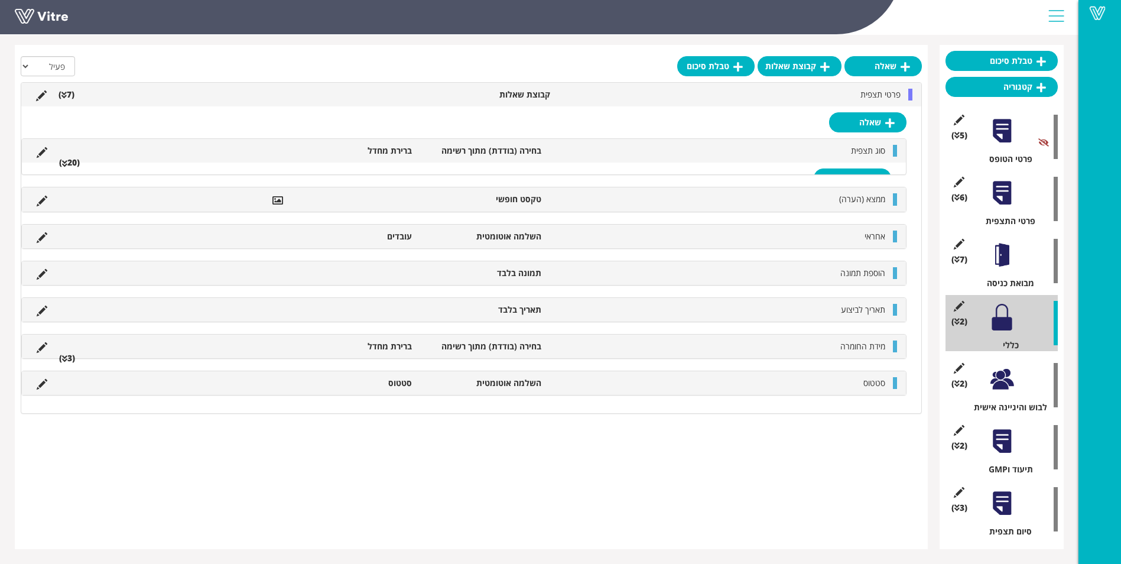
scroll to position [102, 0]
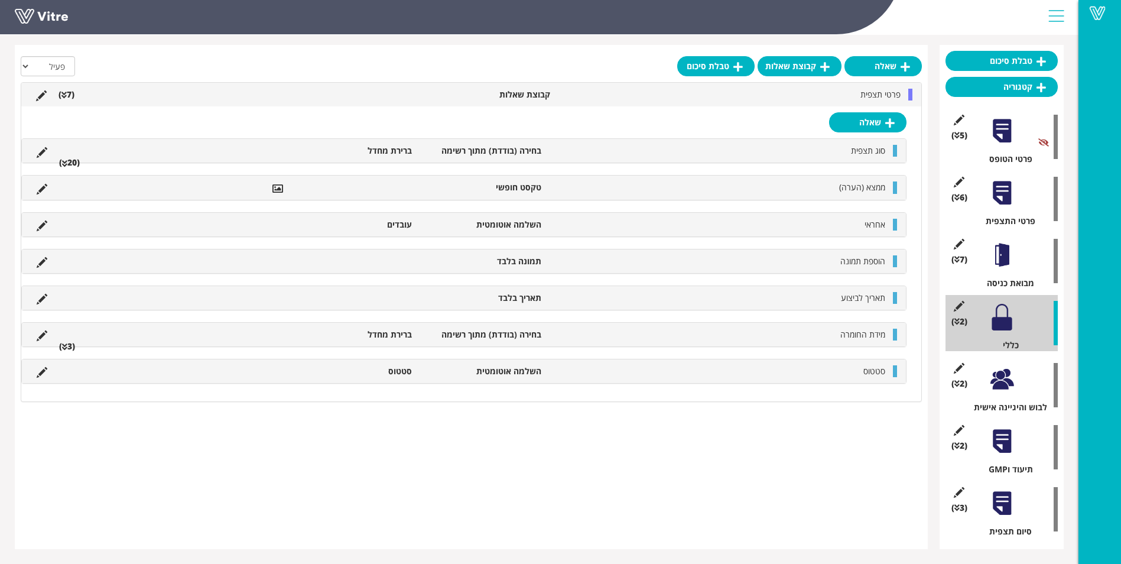
click at [67, 164] on li "(20 )" at bounding box center [69, 163] width 33 height 12
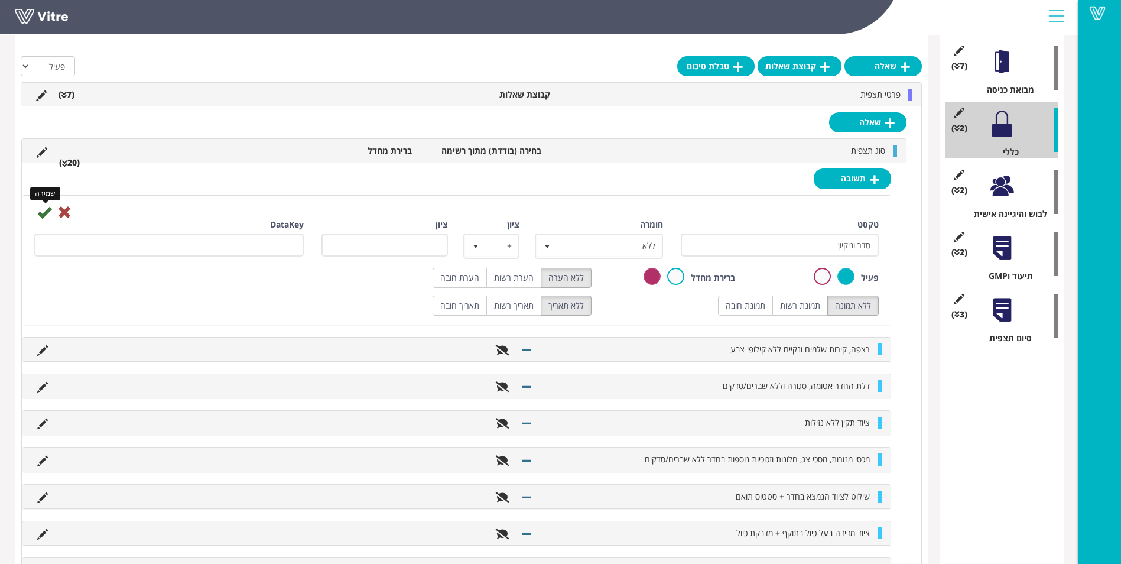
click at [47, 213] on icon at bounding box center [44, 212] width 14 height 14
click at [46, 215] on icon at bounding box center [44, 212] width 14 height 14
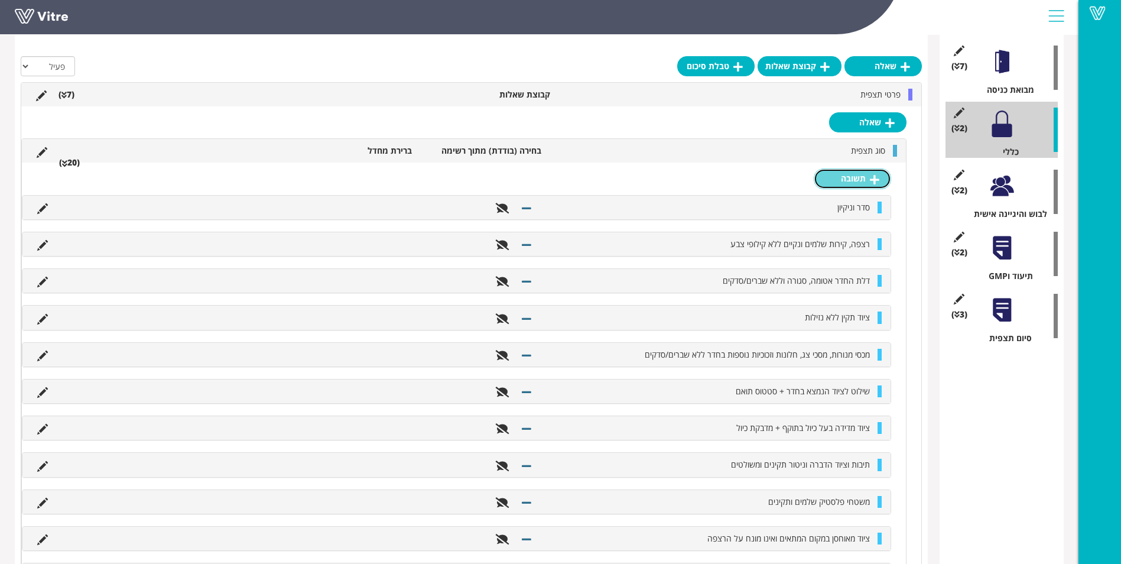
click at [877, 181] on icon at bounding box center [874, 179] width 9 height 11
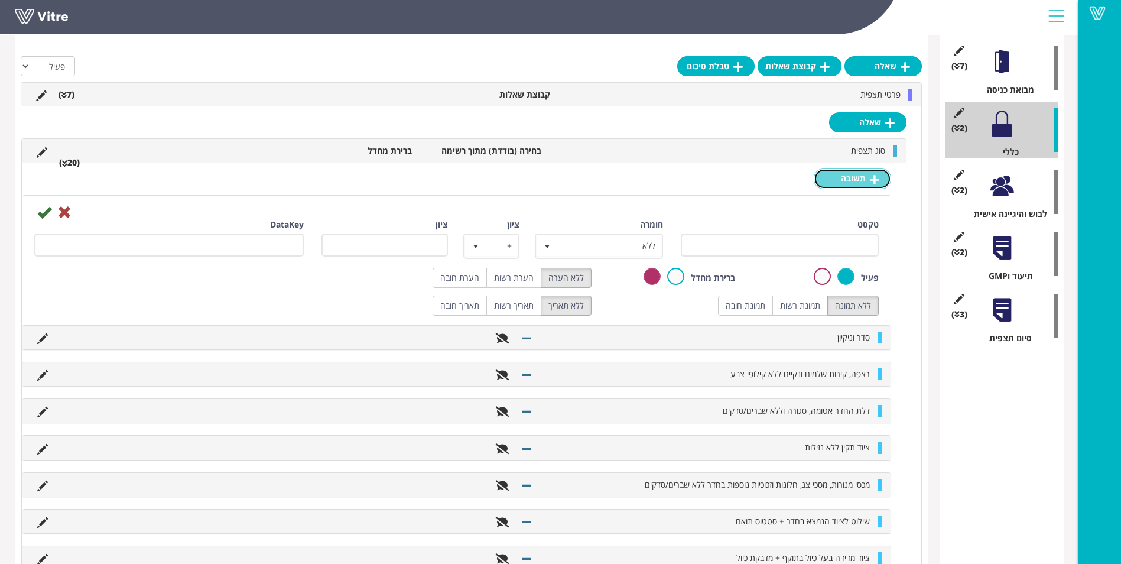
click at [877, 181] on icon at bounding box center [874, 179] width 9 height 11
click at [66, 212] on icon at bounding box center [64, 212] width 14 height 14
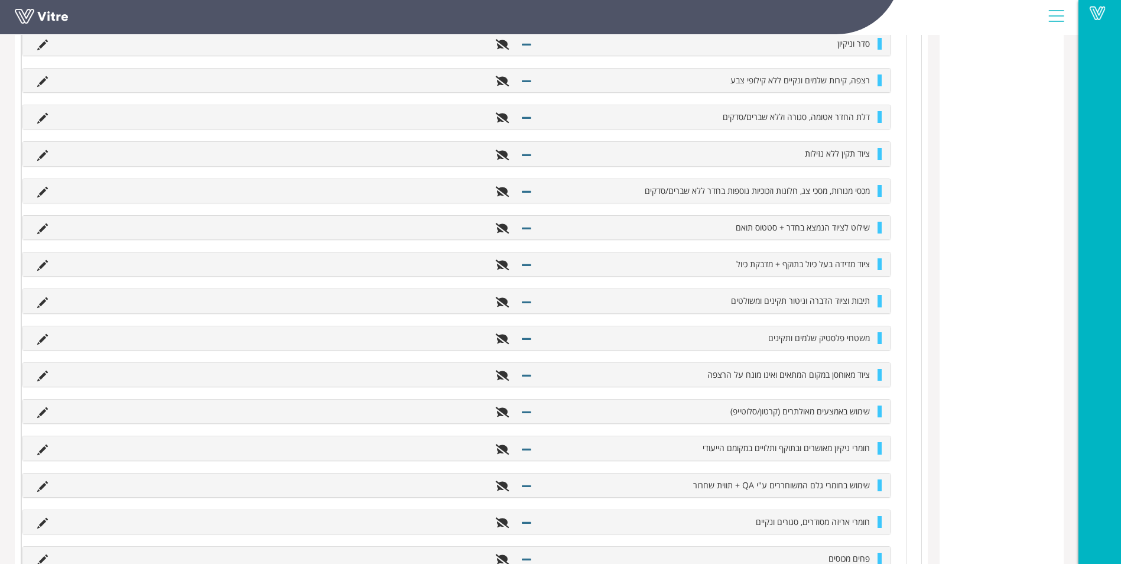
scroll to position [355, 0]
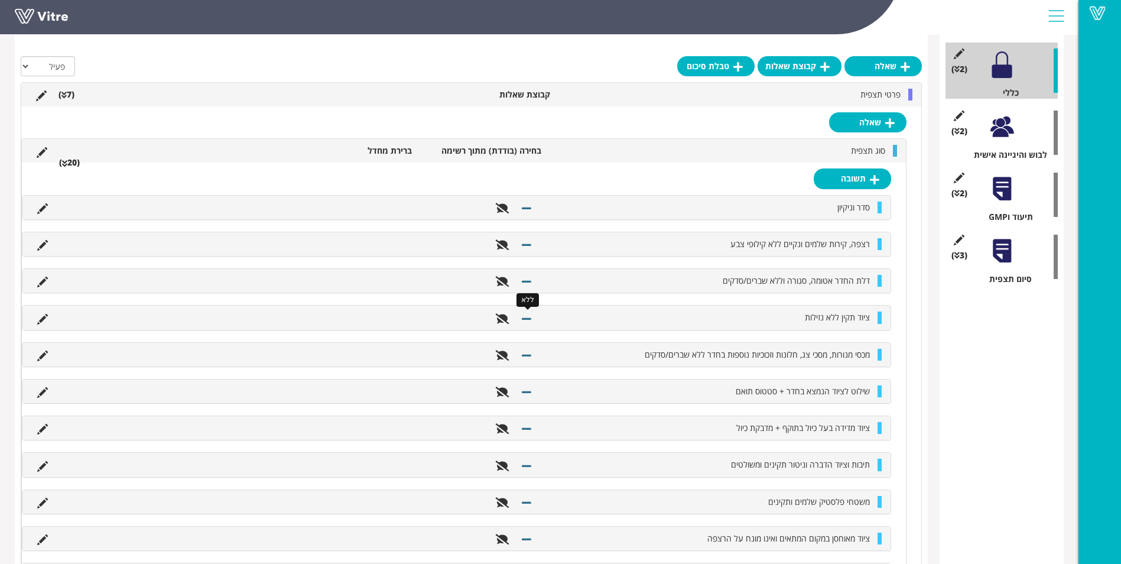
click at [525, 320] on icon at bounding box center [526, 318] width 9 height 11
click at [863, 322] on span "ציוד תקין ללא נזילות" at bounding box center [837, 316] width 65 height 11
click at [44, 321] on icon at bounding box center [42, 319] width 11 height 11
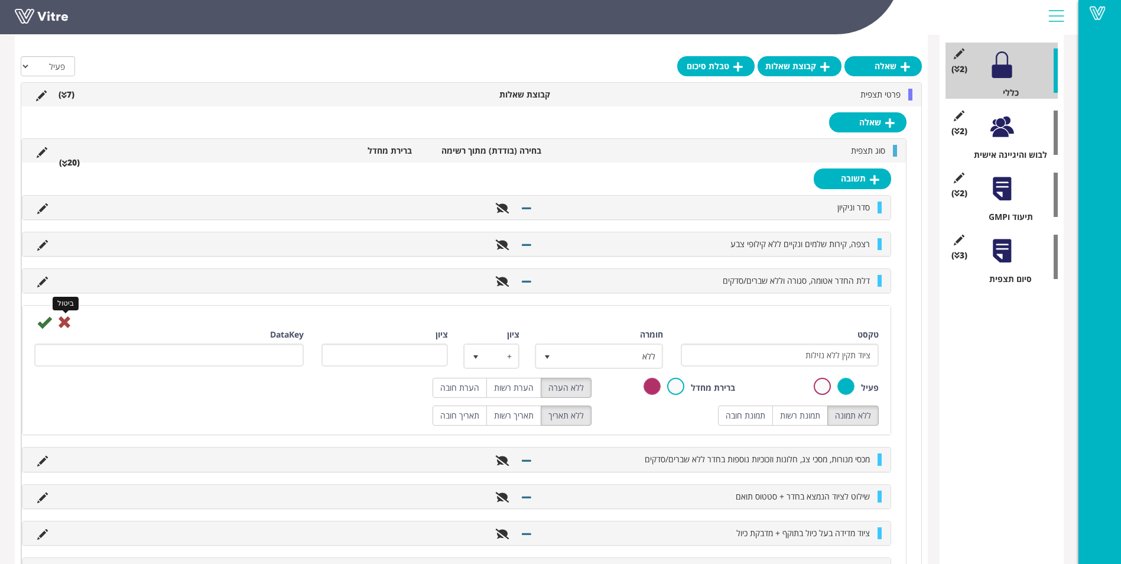
click at [68, 322] on icon at bounding box center [64, 322] width 14 height 14
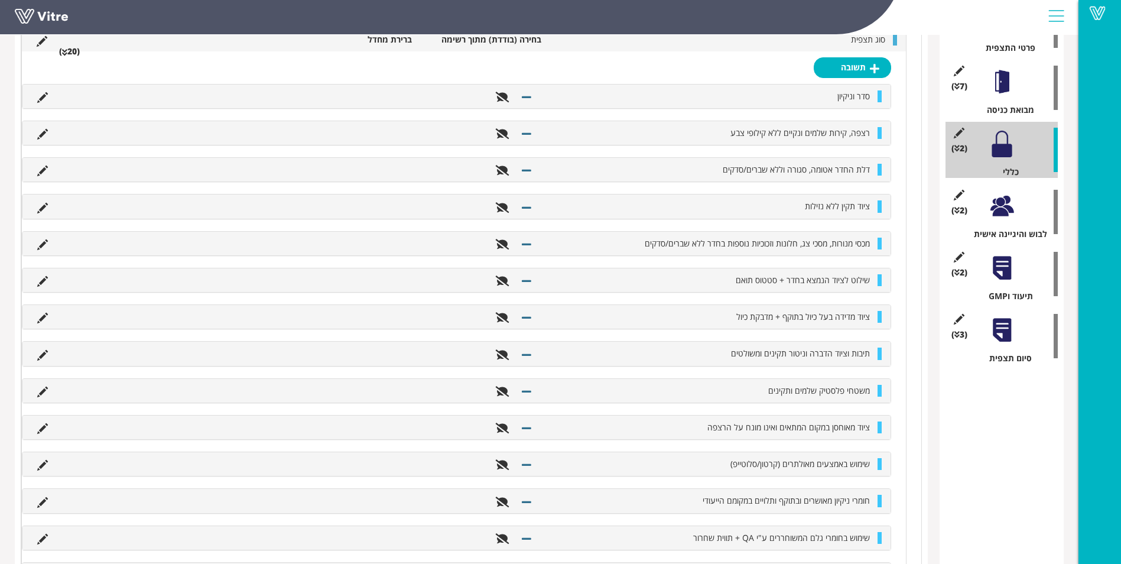
scroll to position [118, 0]
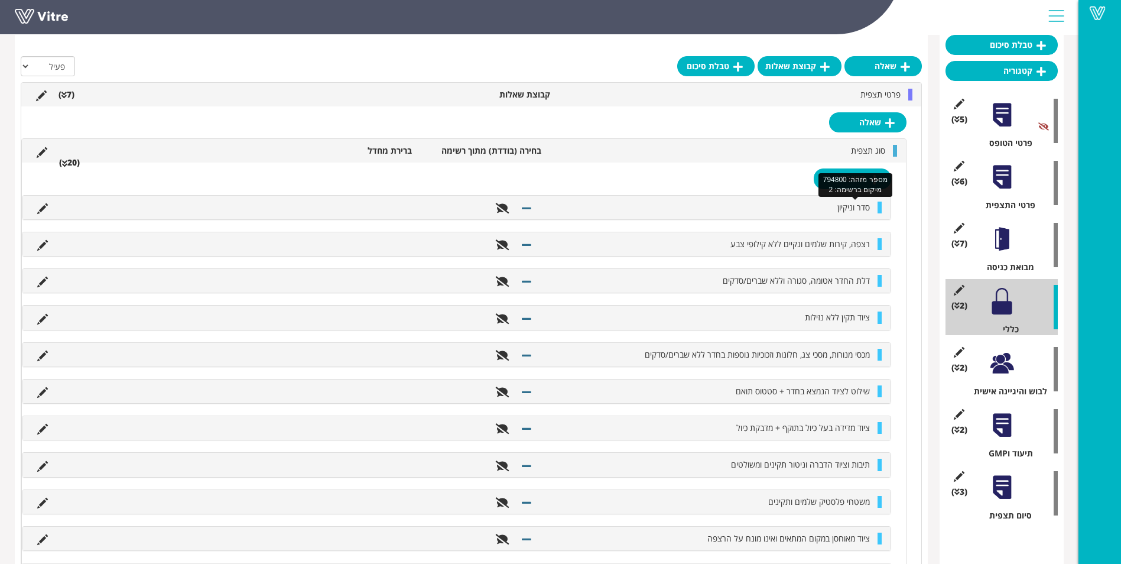
click at [860, 206] on span "סדר וניקיון" at bounding box center [853, 207] width 33 height 11
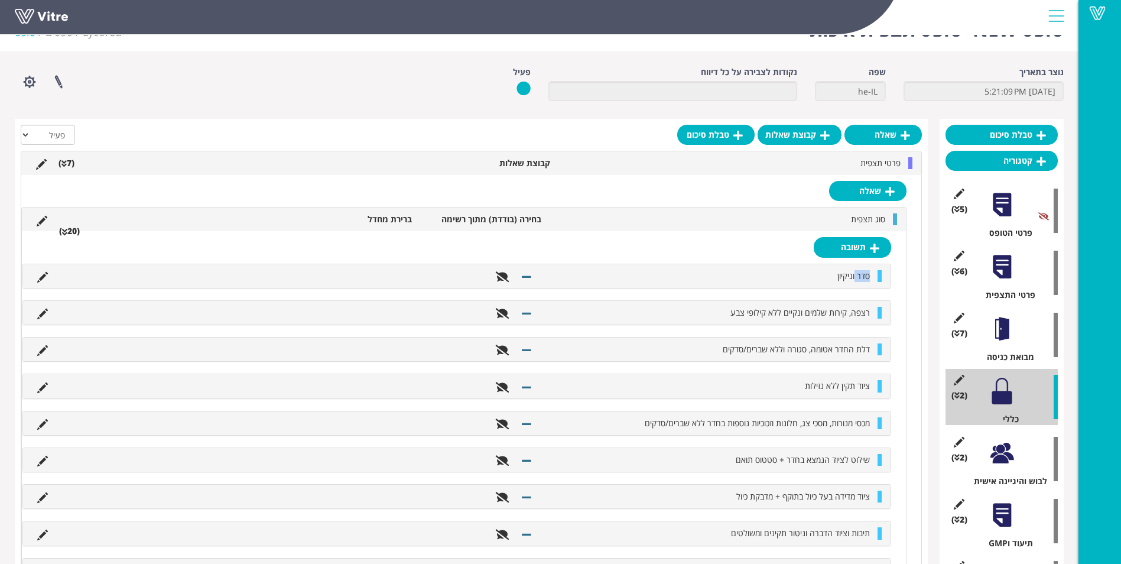
scroll to position [0, 0]
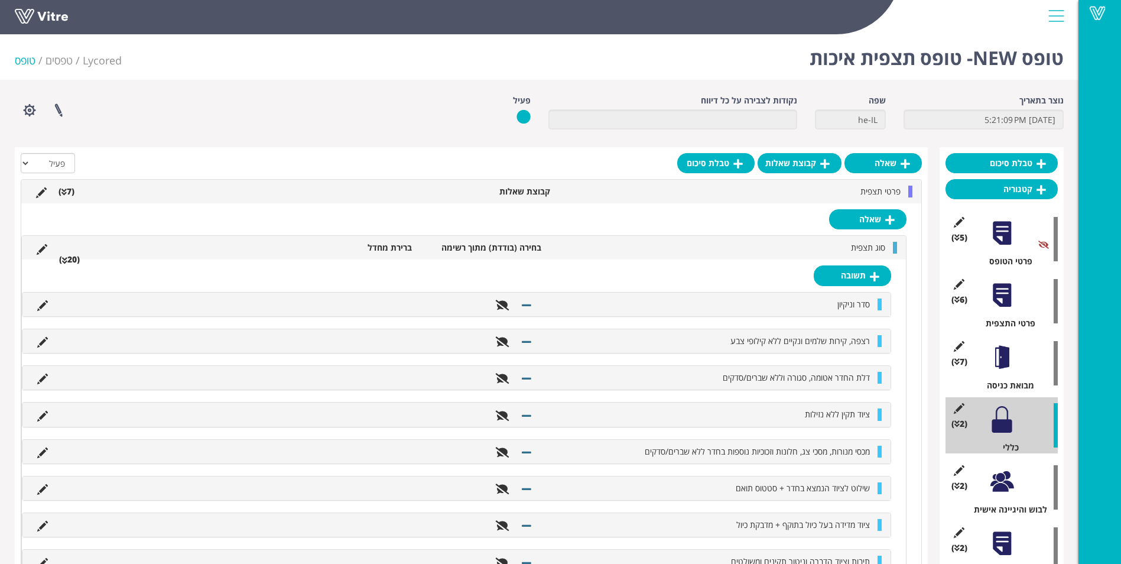
click at [1008, 491] on div at bounding box center [1002, 481] width 27 height 27
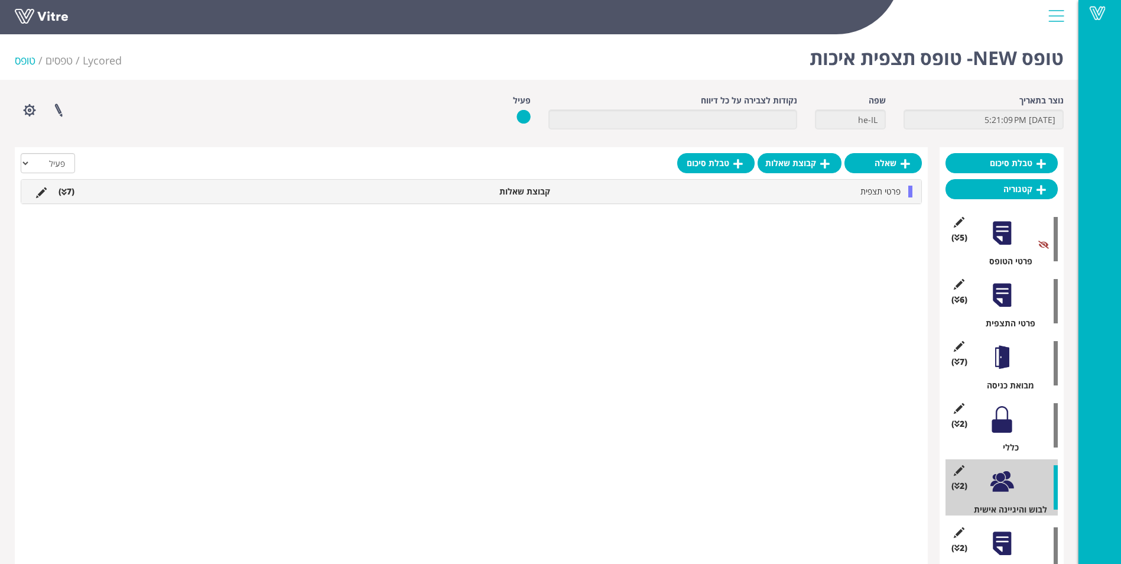
click at [61, 194] on icon at bounding box center [63, 192] width 5 height 8
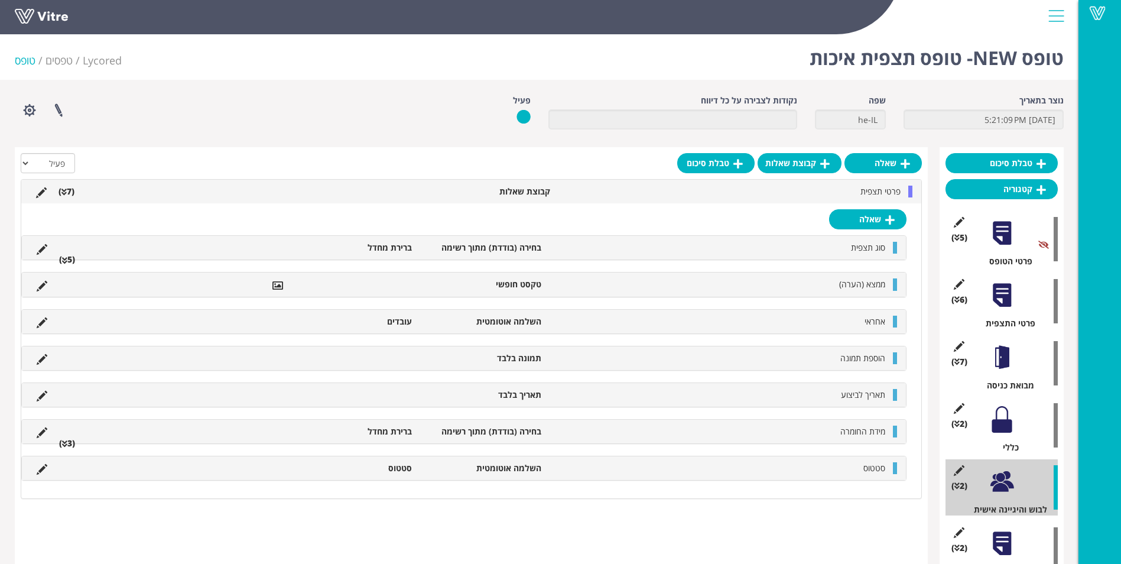
click at [93, 244] on li at bounding box center [98, 248] width 22 height 12
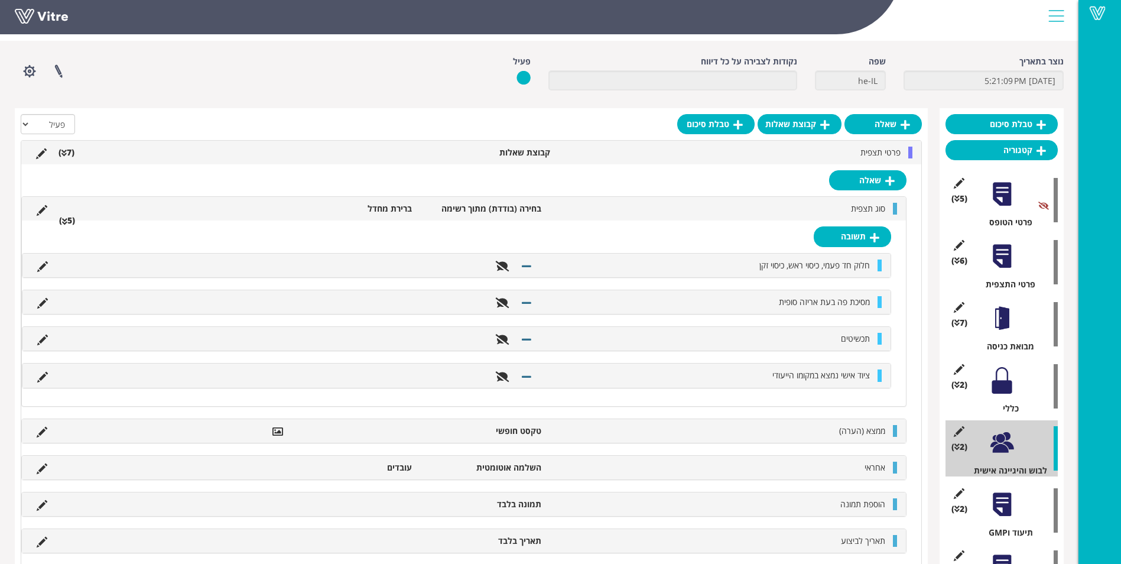
scroll to position [59, 0]
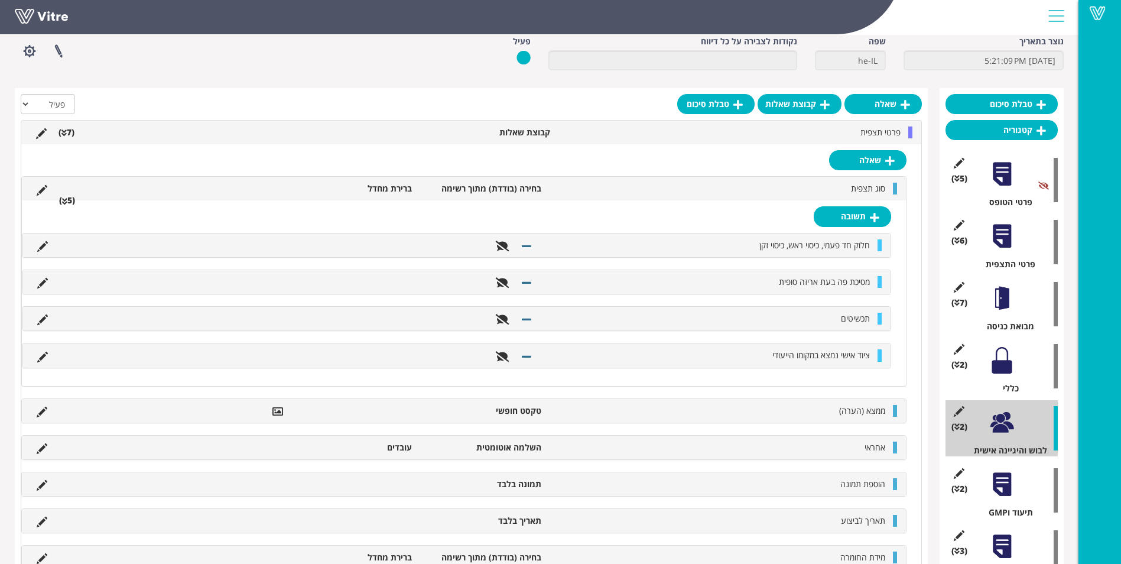
click at [216, 247] on ul "חלוק חד פעמי, כיסוי ראש, כיסוי זקן" at bounding box center [453, 245] width 845 height 12
click at [796, 250] on span "חלוק חד פעמי, כיסוי ראש, כיסוי זקן" at bounding box center [814, 244] width 111 height 11
click at [800, 246] on span "חלוק חד פעמי, כיסוי ראש, כיסוי זקן" at bounding box center [814, 244] width 111 height 11
drag, startPoint x: 800, startPoint y: 246, endPoint x: 777, endPoint y: 242, distance: 23.0
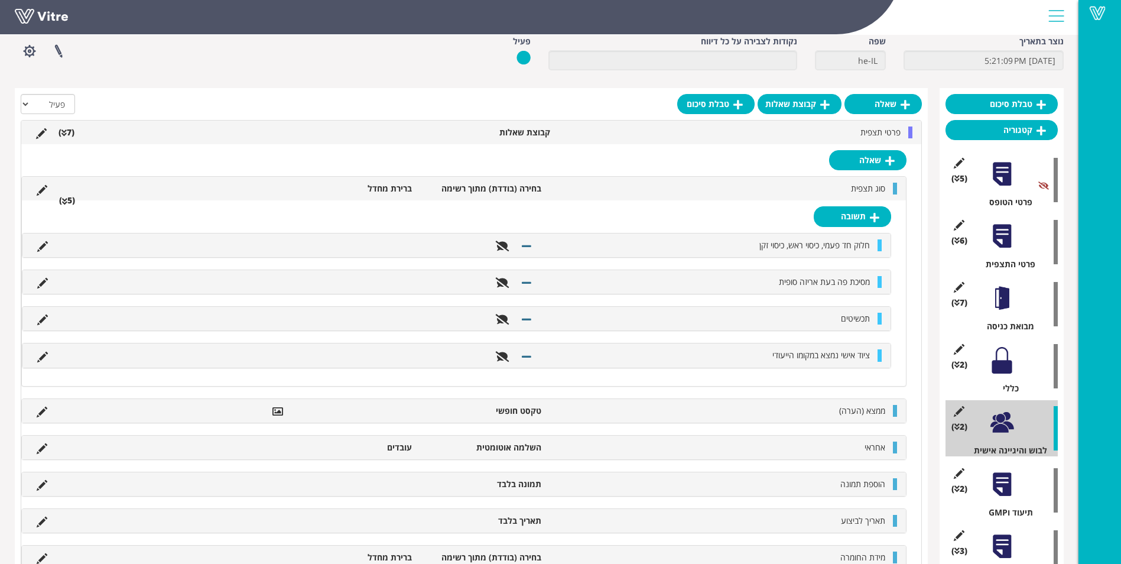
click at [785, 241] on span "חלוק חד פעמי, כיסוי ראש, כיסוי זקן" at bounding box center [814, 244] width 111 height 11
click at [745, 244] on li "חלוק חד פעמי, כיסוי ראש, כיסוי זקן" at bounding box center [707, 245] width 338 height 12
click at [722, 247] on li "חלוק חד פעמי, כיסוי ראש, כיסוי זקן" at bounding box center [707, 245] width 338 height 12
click at [1005, 179] on div at bounding box center [1002, 174] width 27 height 27
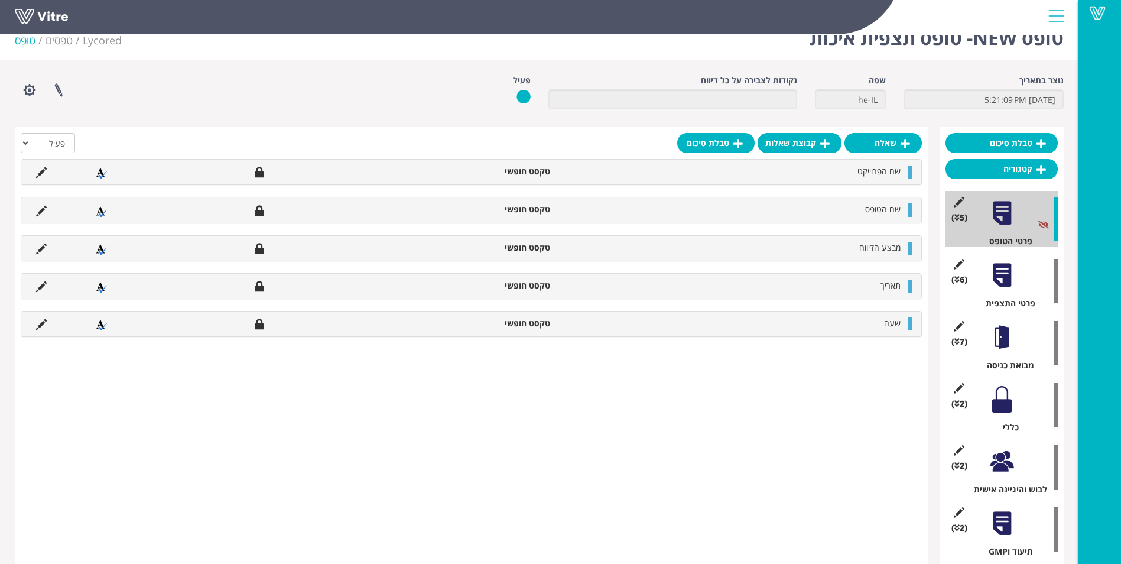
scroll to position [0, 0]
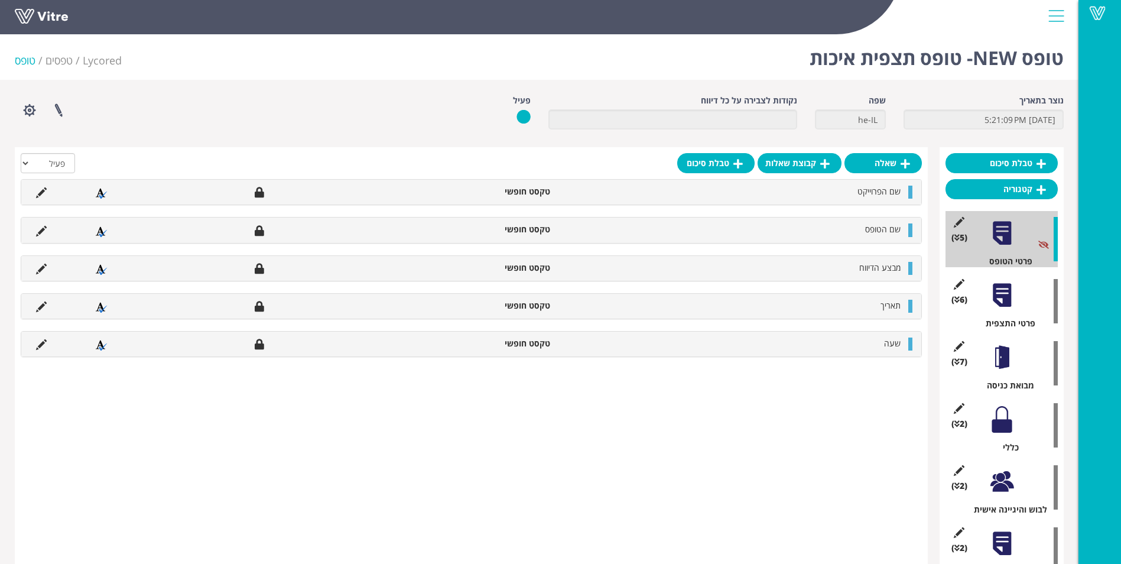
click at [836, 406] on div "שאלה קבוצת שאלות טבלת סיכום הכל פעיל לא פעיל שם הפרוייקט טקסט חופשי שם הטופס טק…" at bounding box center [471, 399] width 913 height 504
click at [1000, 299] on div at bounding box center [1002, 295] width 27 height 27
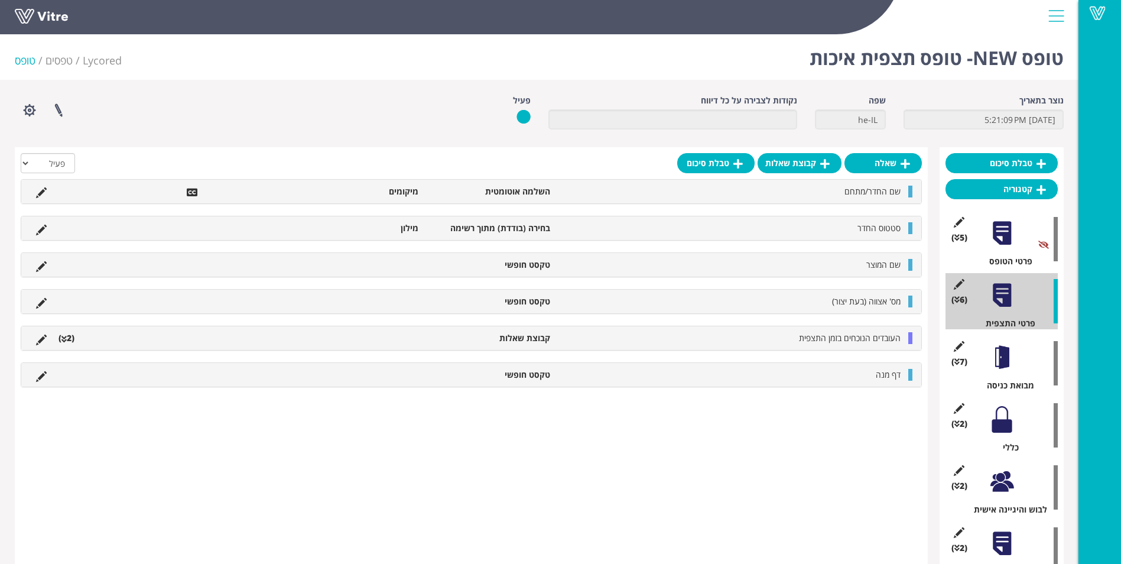
click at [1001, 381] on div "מבואת כניסה" at bounding box center [1006, 385] width 103 height 12
click at [996, 242] on div at bounding box center [1002, 233] width 27 height 27
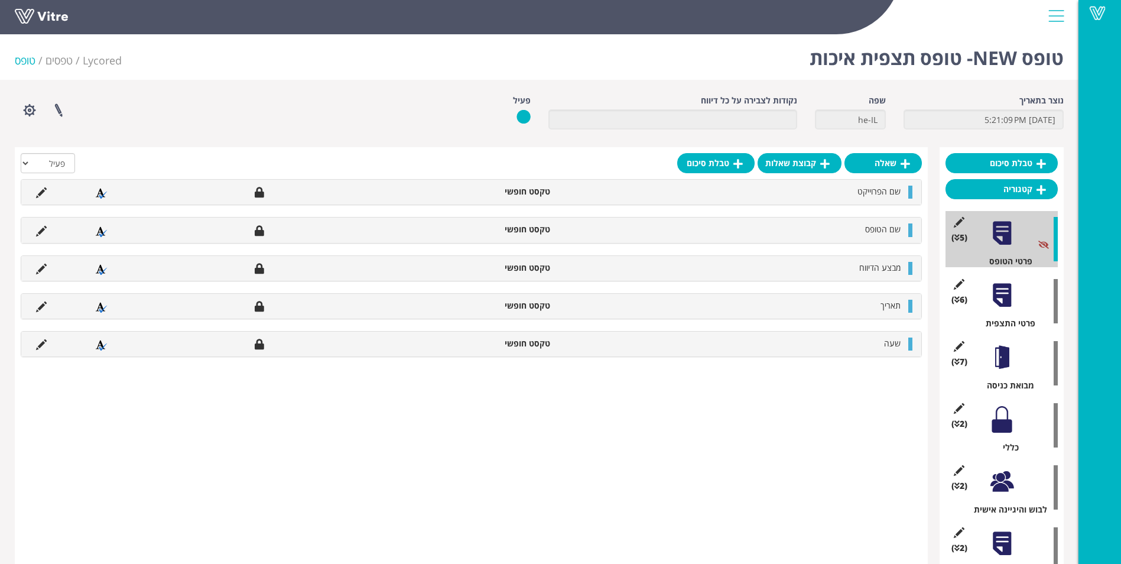
click at [995, 259] on div "פרטי הטופס" at bounding box center [1006, 261] width 103 height 12
click at [984, 324] on div "פרטי התצפית" at bounding box center [1006, 323] width 103 height 12
click at [997, 324] on div "פרטי התצפית" at bounding box center [1006, 323] width 103 height 12
click at [1007, 372] on div "(7 ) מבואת כניסה" at bounding box center [1002, 363] width 112 height 56
click at [997, 353] on div at bounding box center [1002, 357] width 27 height 27
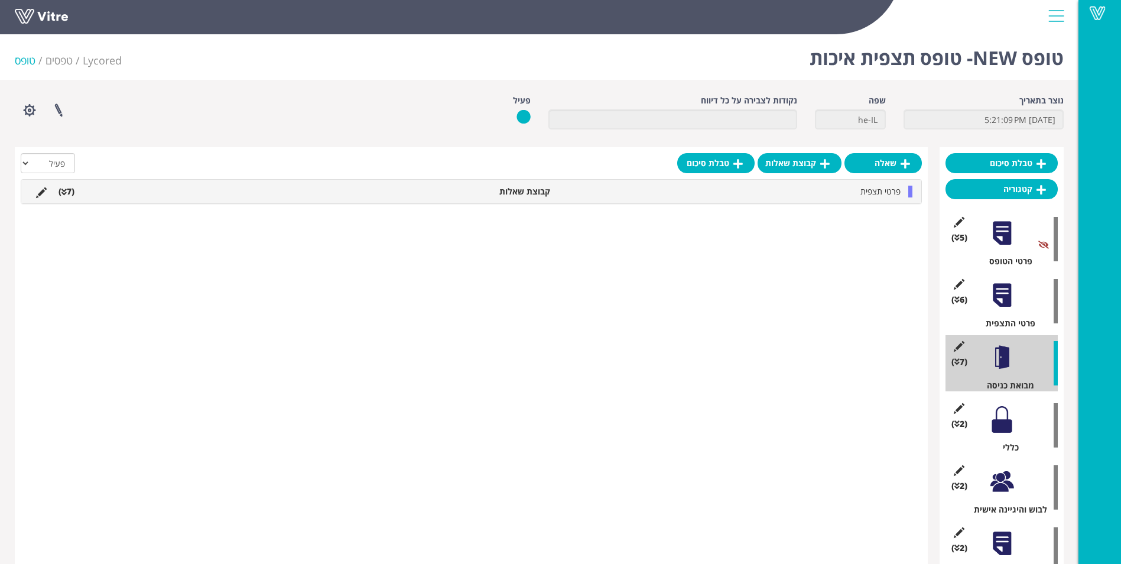
click at [699, 281] on div "שאלה קבוצת שאלות טבלת סיכום הכל פעיל לא פעיל מצב ניקיון החדר בחירה (בודדת) מתוך…" at bounding box center [471, 399] width 913 height 504
click at [1061, 17] on div at bounding box center [1056, 16] width 27 height 32
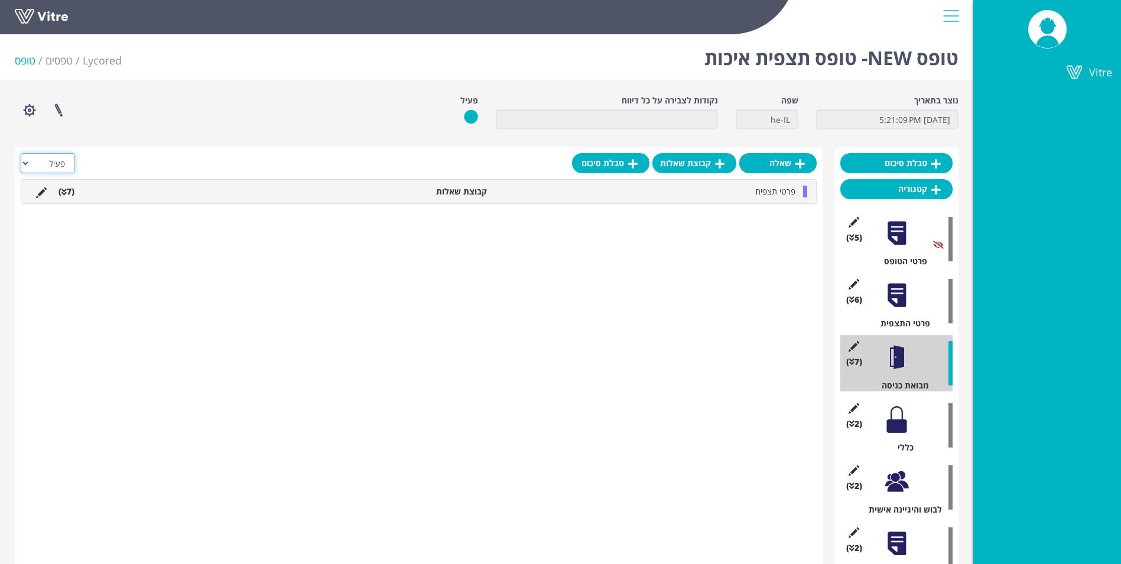
click at [27, 167] on select "הכל פעיל לא פעיל" at bounding box center [48, 163] width 54 height 20
click at [25, 163] on select "הכל פעיל לא פעיל" at bounding box center [48, 163] width 54 height 20
click at [30, 112] on button "button" at bounding box center [30, 110] width 30 height 31
click at [959, 14] on div at bounding box center [951, 16] width 27 height 32
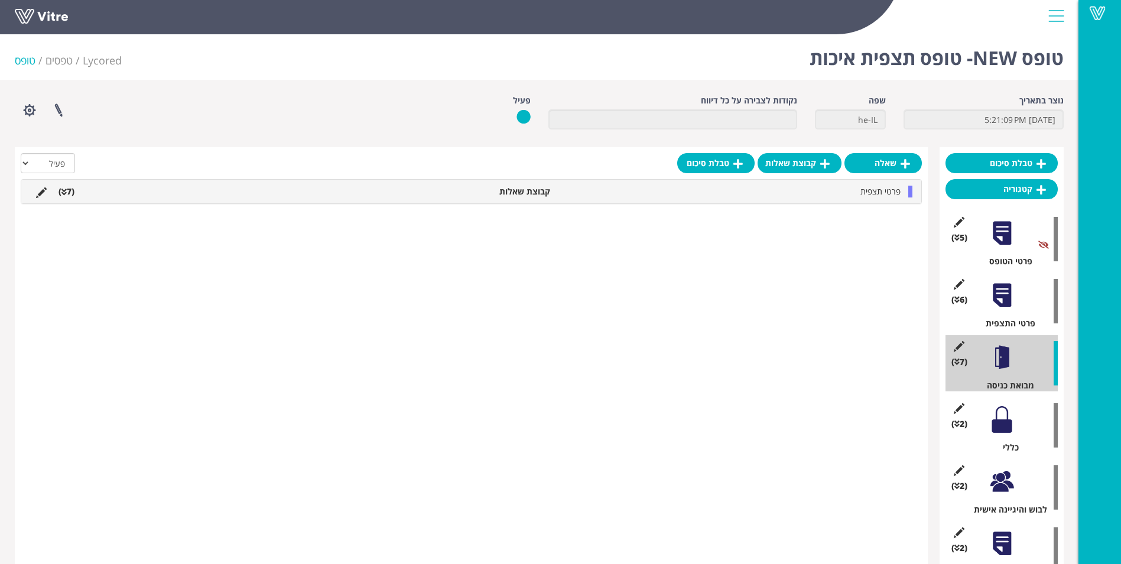
click at [1066, 7] on div at bounding box center [1056, 16] width 27 height 32
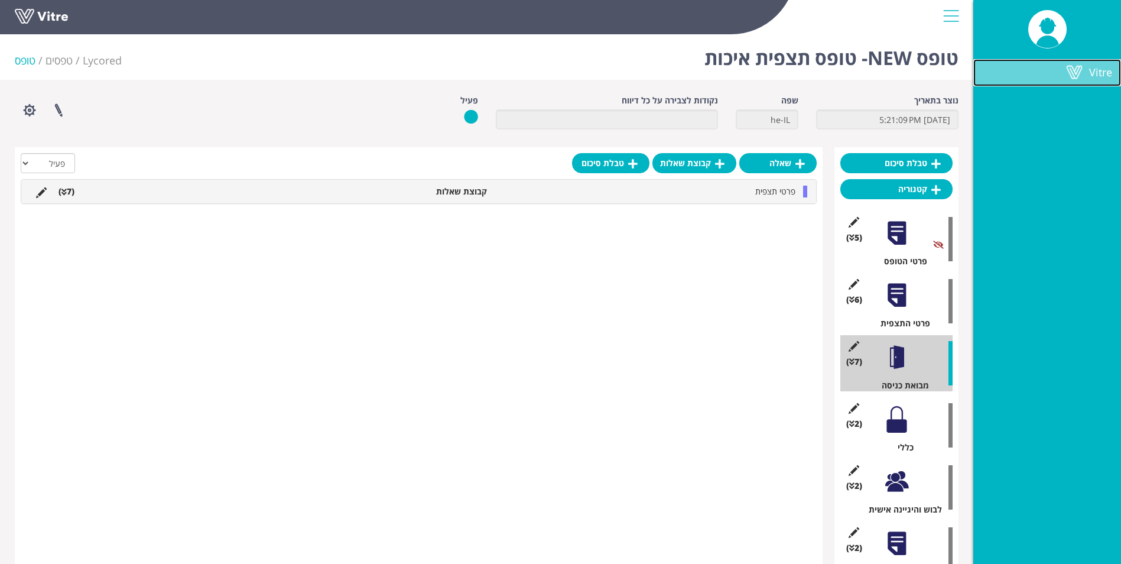
click at [1083, 73] on span at bounding box center [1075, 72] width 30 height 14
